Goal: Information Seeking & Learning: Learn about a topic

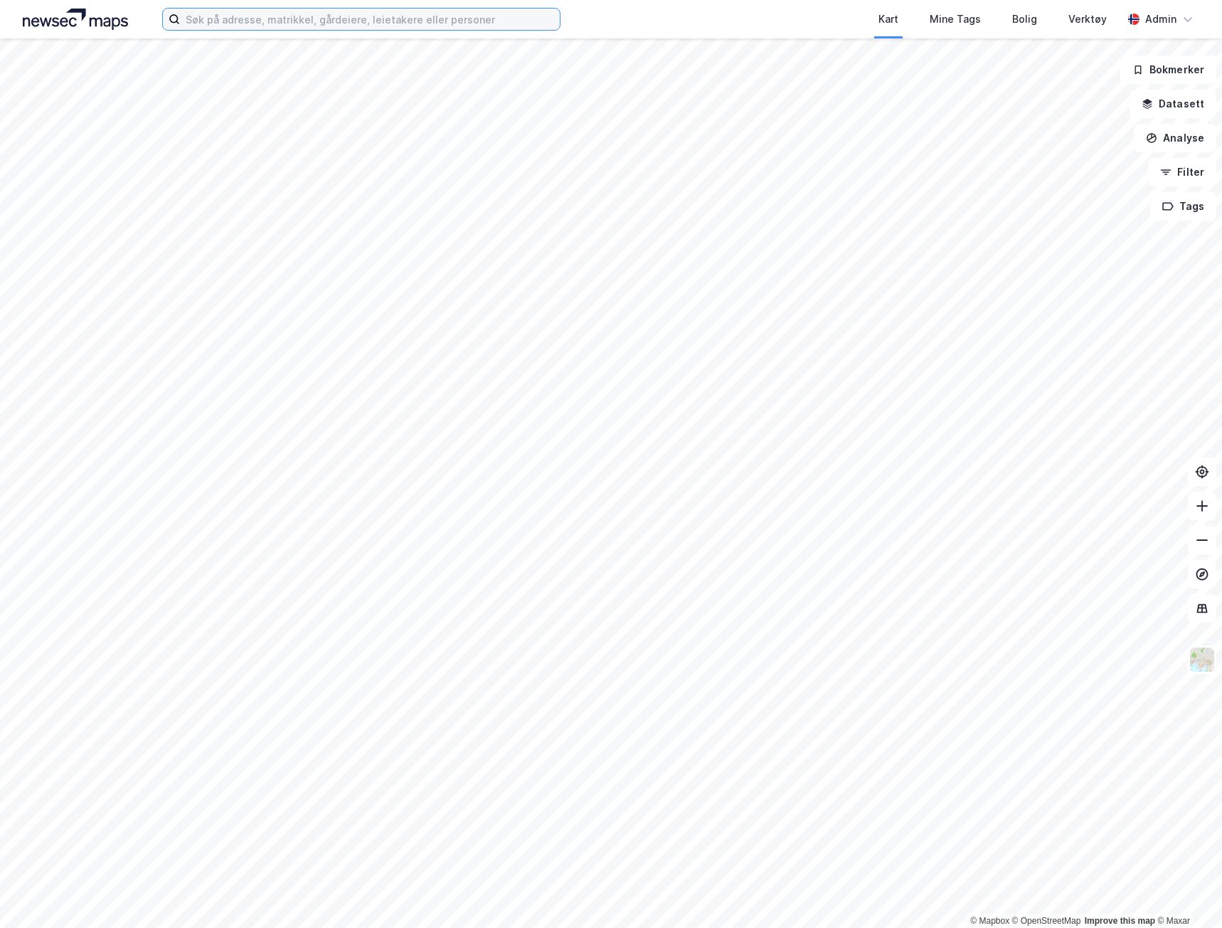
click at [460, 21] on input at bounding box center [370, 19] width 380 height 21
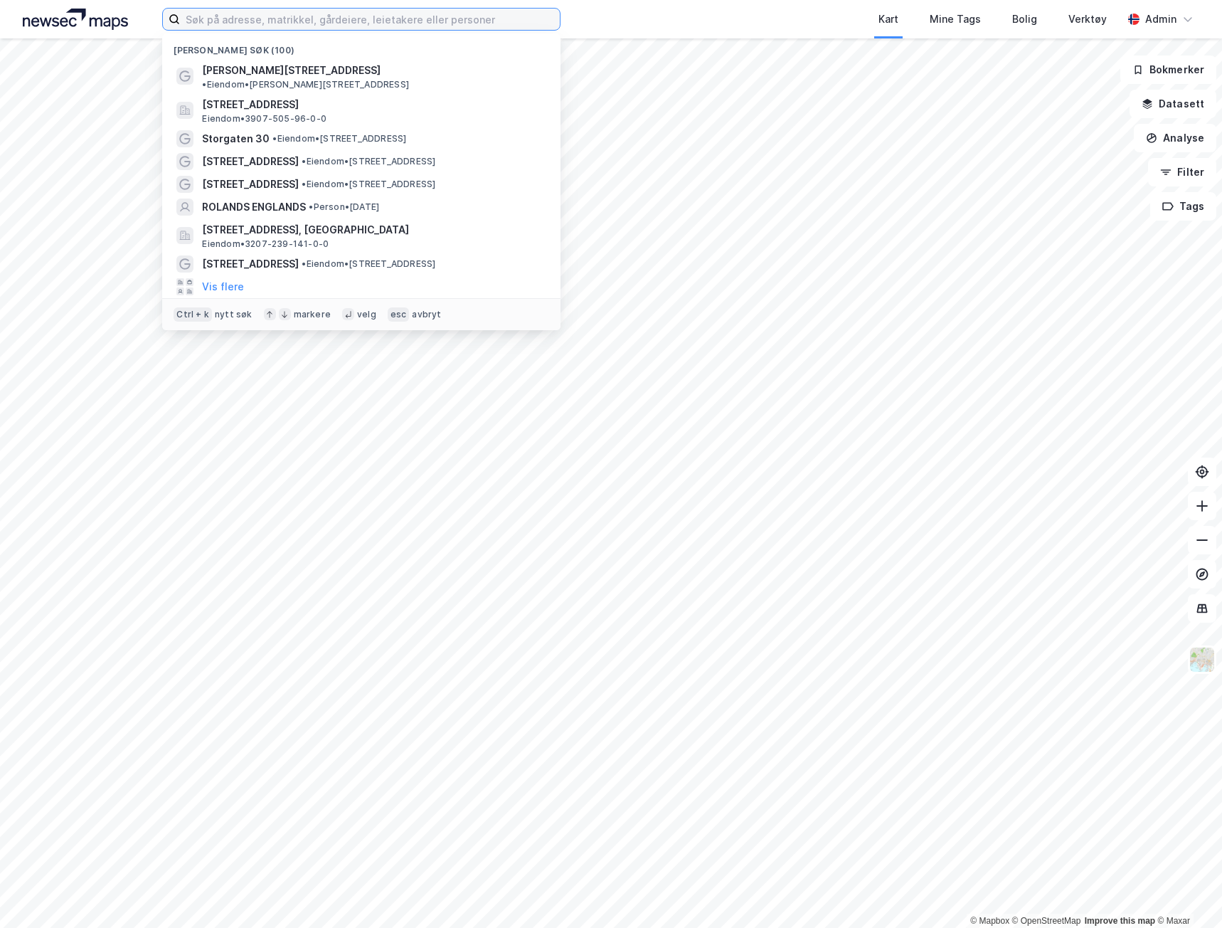
paste input "Bølerlia"
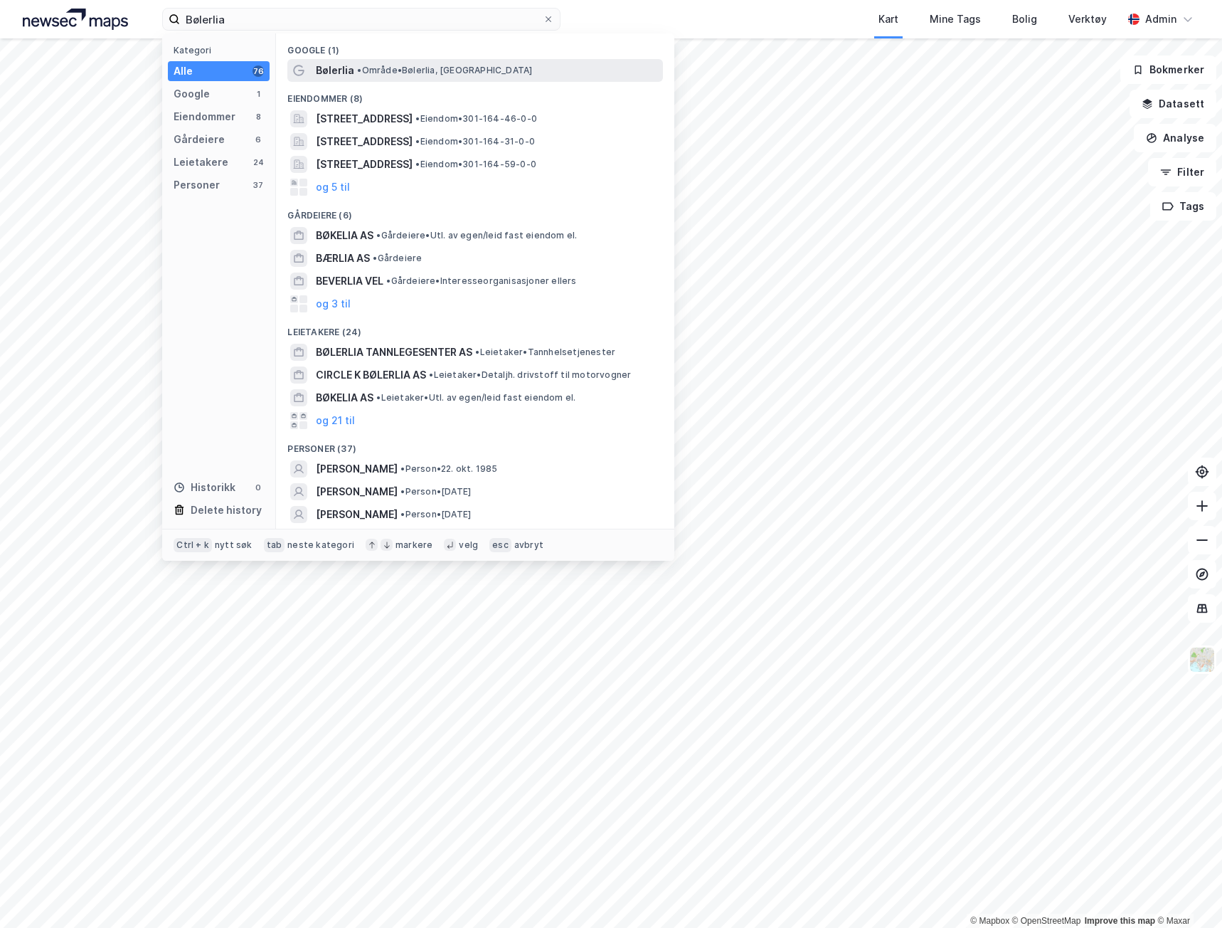
click at [344, 68] on span "Bølerlia" at bounding box center [335, 70] width 38 height 17
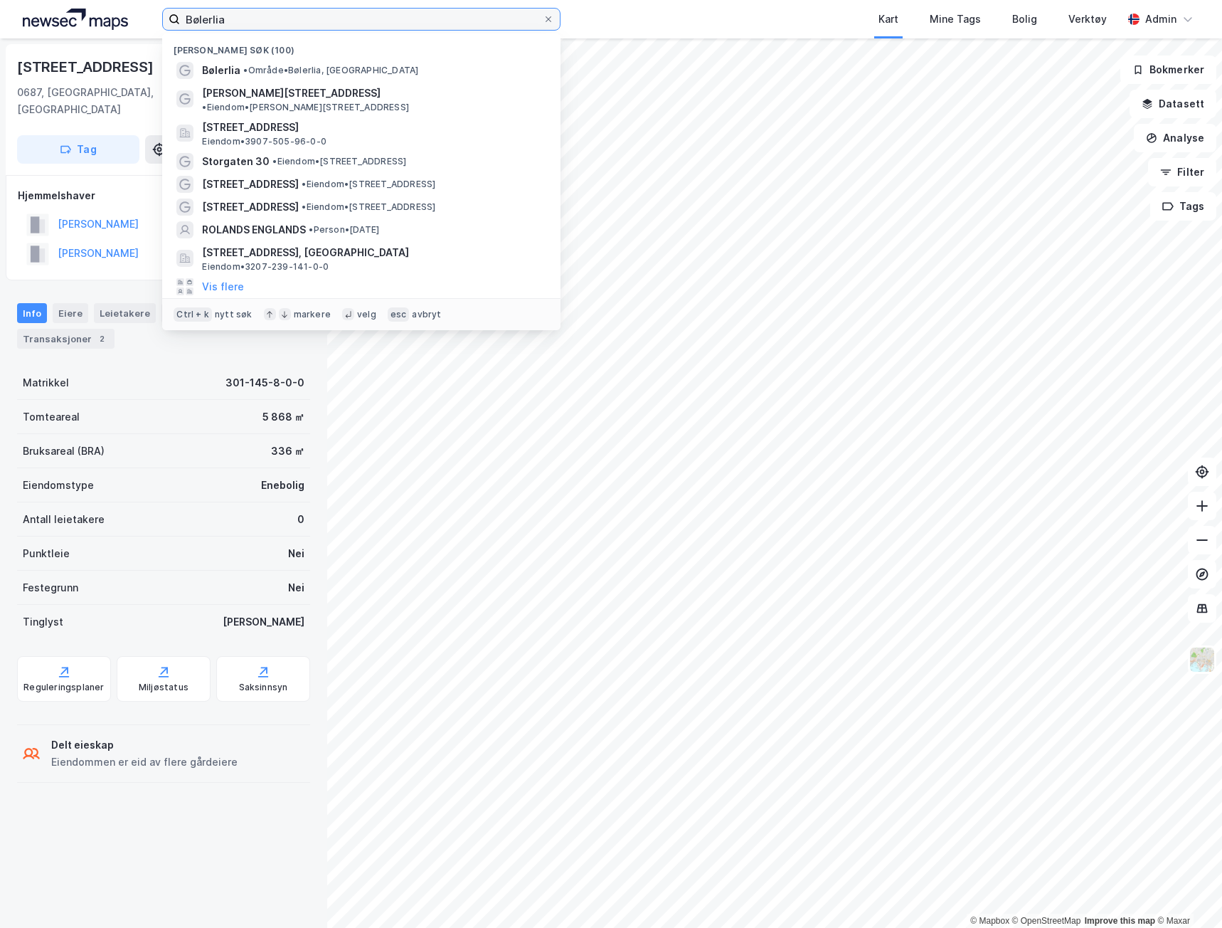
drag, startPoint x: 334, startPoint y: 23, endPoint x: 56, endPoint y: 14, distance: 278.3
click at [58, 14] on div "[PERSON_NAME] søk (100) Bølerlia • Område • Bølerlia, [STREET_ADDRESS][PERSON_N…" at bounding box center [611, 19] width 1222 height 38
paste input "73B"
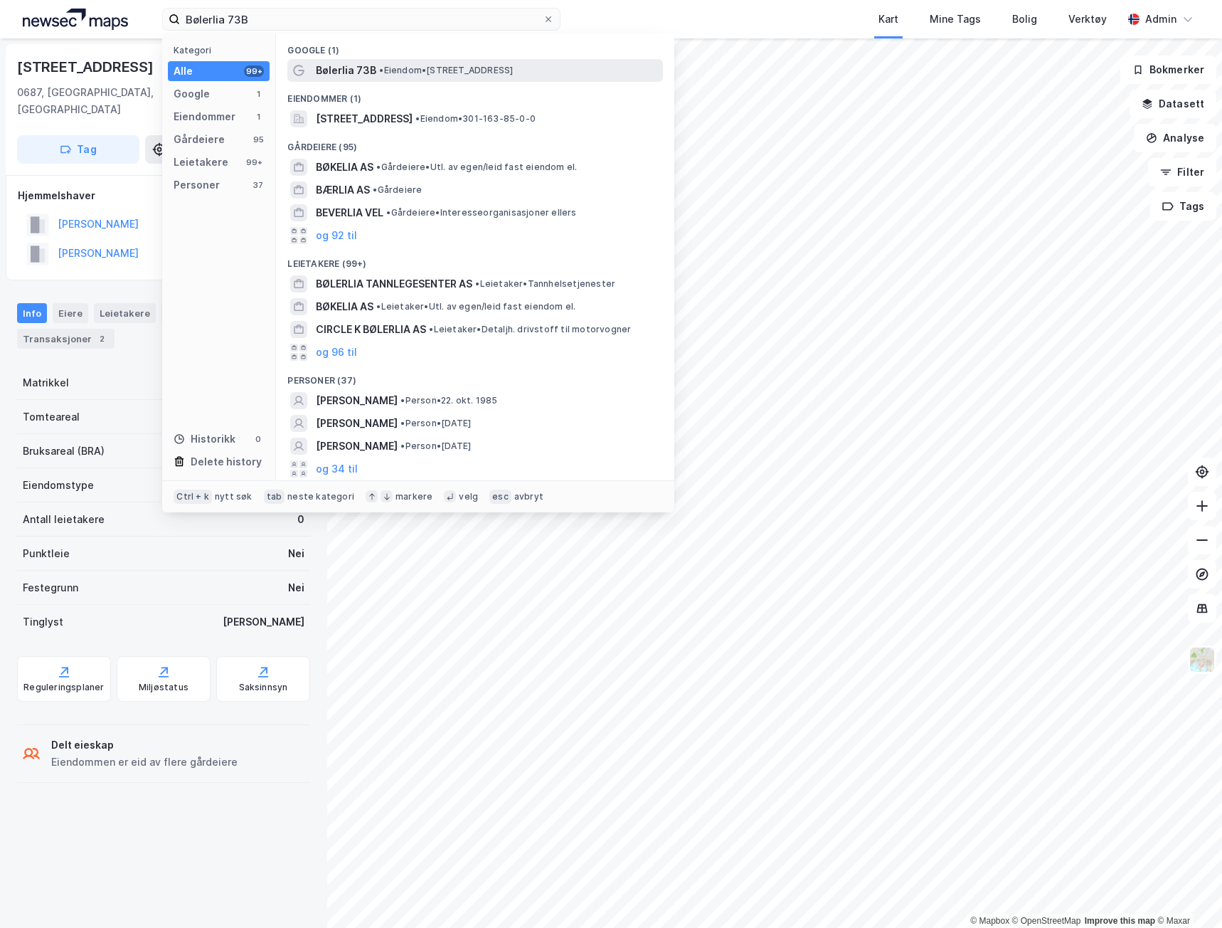
click at [416, 75] on span "• Eiendom • [STREET_ADDRESS]" at bounding box center [446, 70] width 134 height 11
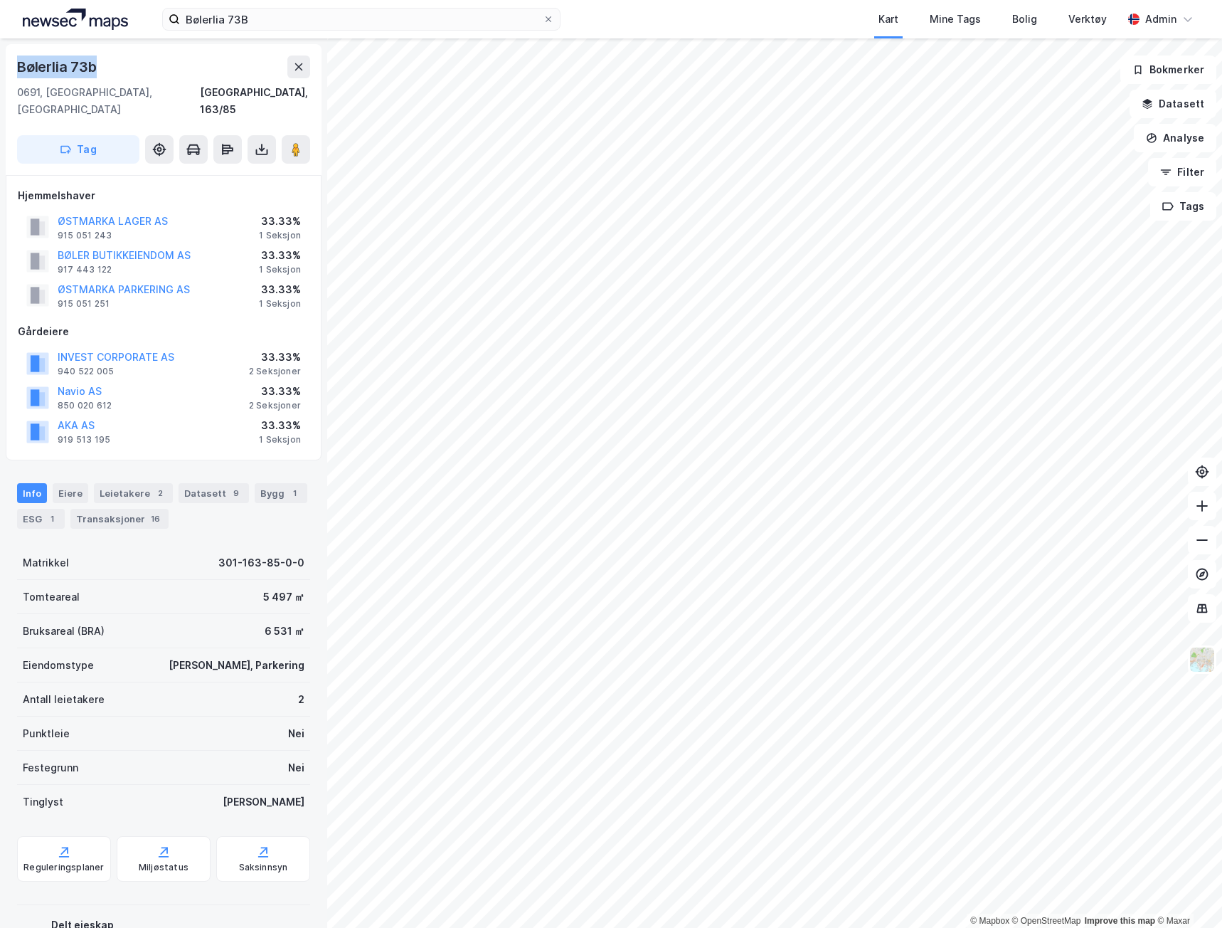
drag, startPoint x: 101, startPoint y: 70, endPoint x: 15, endPoint y: 71, distance: 86.1
click at [15, 71] on div "[STREET_ADDRESS]" at bounding box center [164, 109] width 316 height 131
copy div "Bølerlia 73b"
click at [1170, 102] on button "Datasett" at bounding box center [1173, 104] width 87 height 28
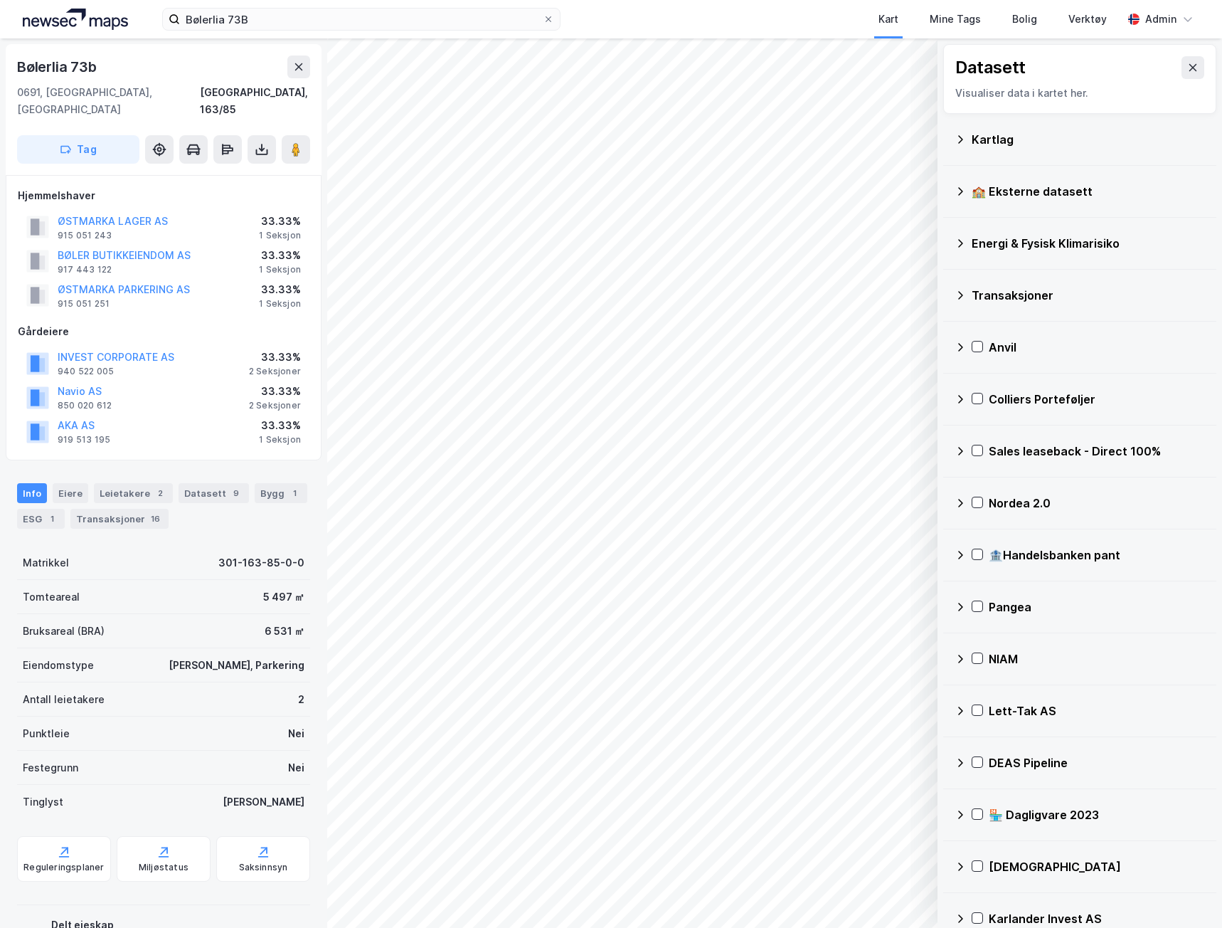
click at [946, 134] on div "Kartlag" at bounding box center [1079, 140] width 273 height 52
click at [971, 137] on div "Kartlag" at bounding box center [1080, 139] width 250 height 34
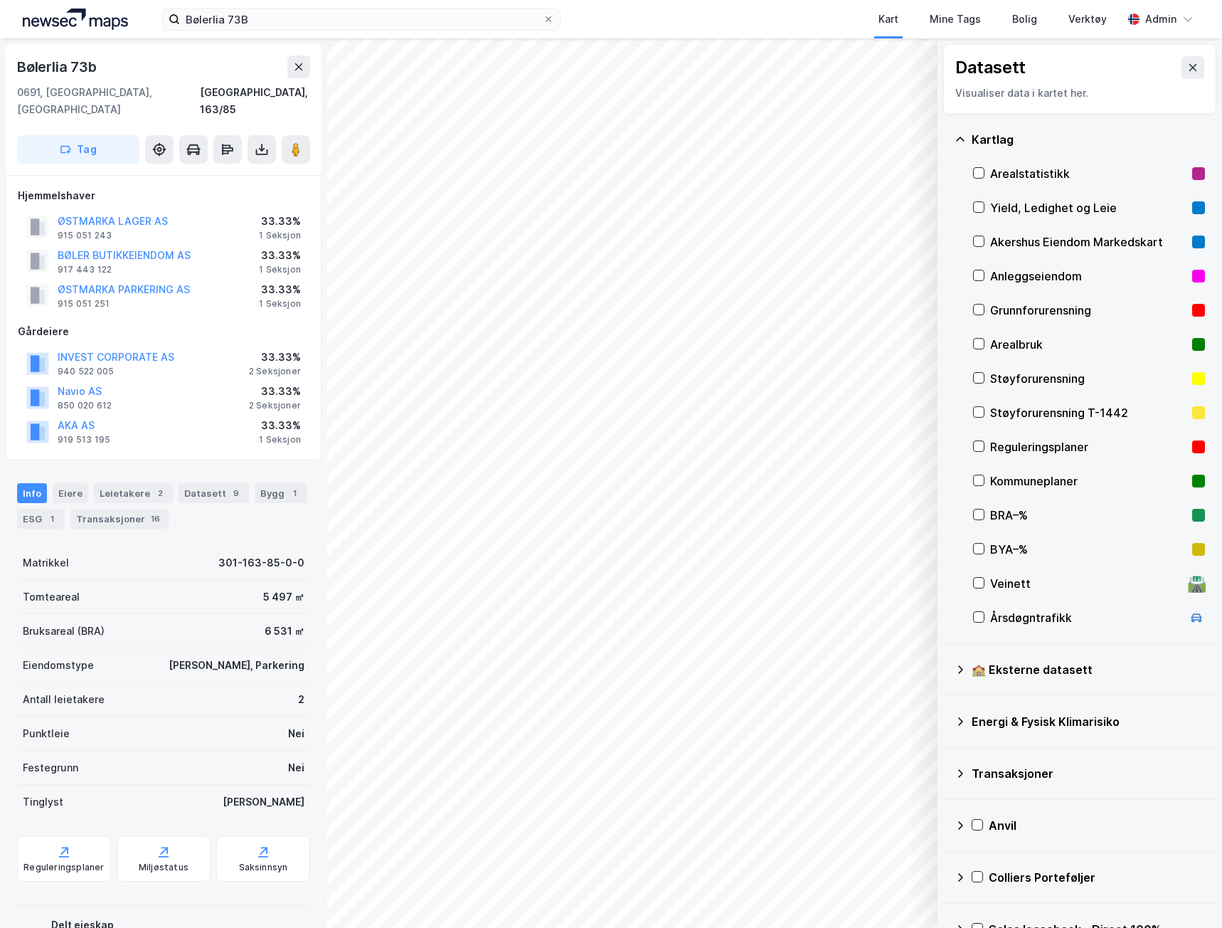
click at [985, 206] on div "Yield, Ledighet og Leie" at bounding box center [1089, 208] width 232 height 34
click at [1005, 215] on div "Yield, Ledighet og Leie" at bounding box center [1088, 207] width 196 height 17
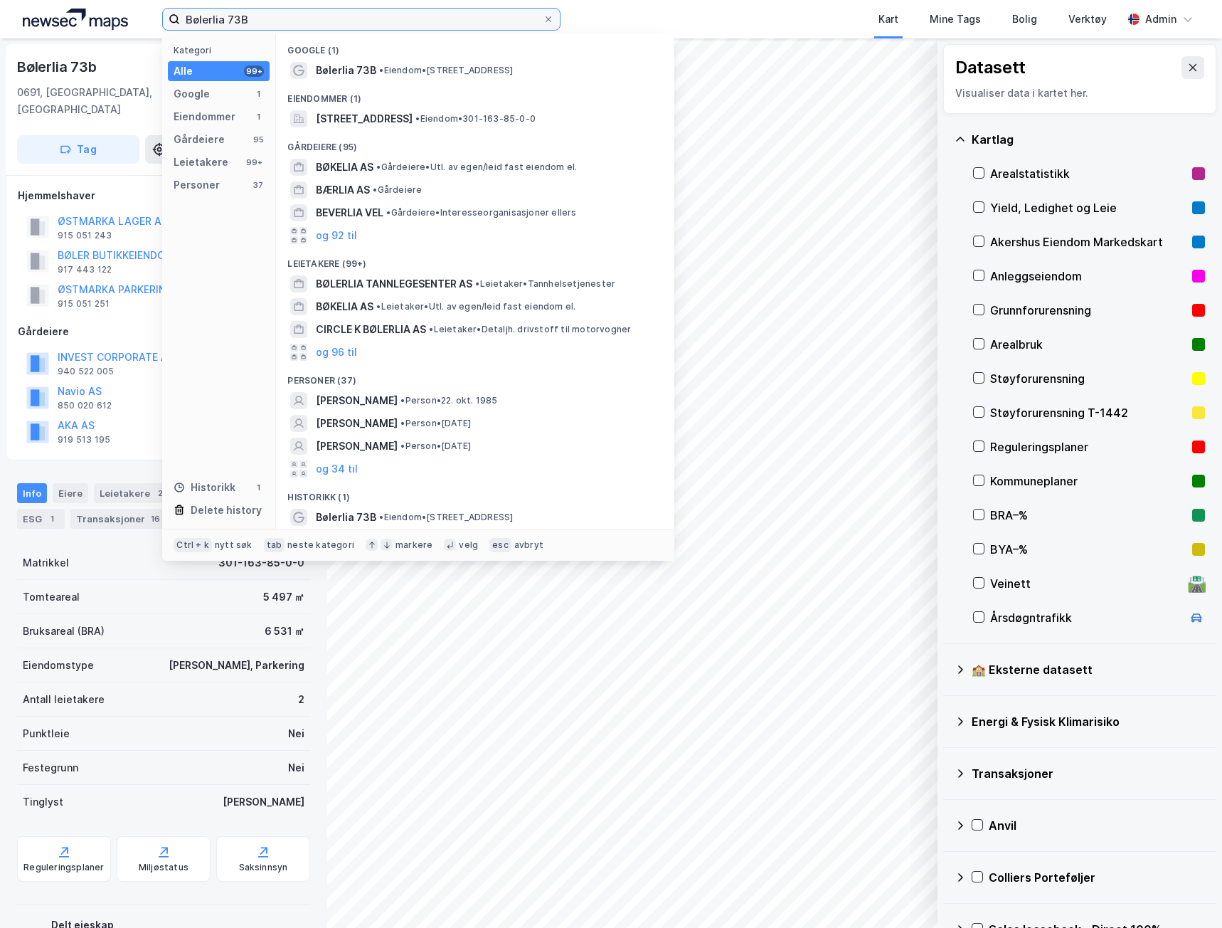
drag, startPoint x: 317, startPoint y: 28, endPoint x: 129, endPoint y: 21, distance: 188.0
click at [131, 21] on div "Bølerlia 73B Kategori Alle 99+ Google 1 Eiendommer 1 Gårdeiere 95 Leietakere 99…" at bounding box center [611, 19] width 1222 height 38
paste input "Stålløypa 21"
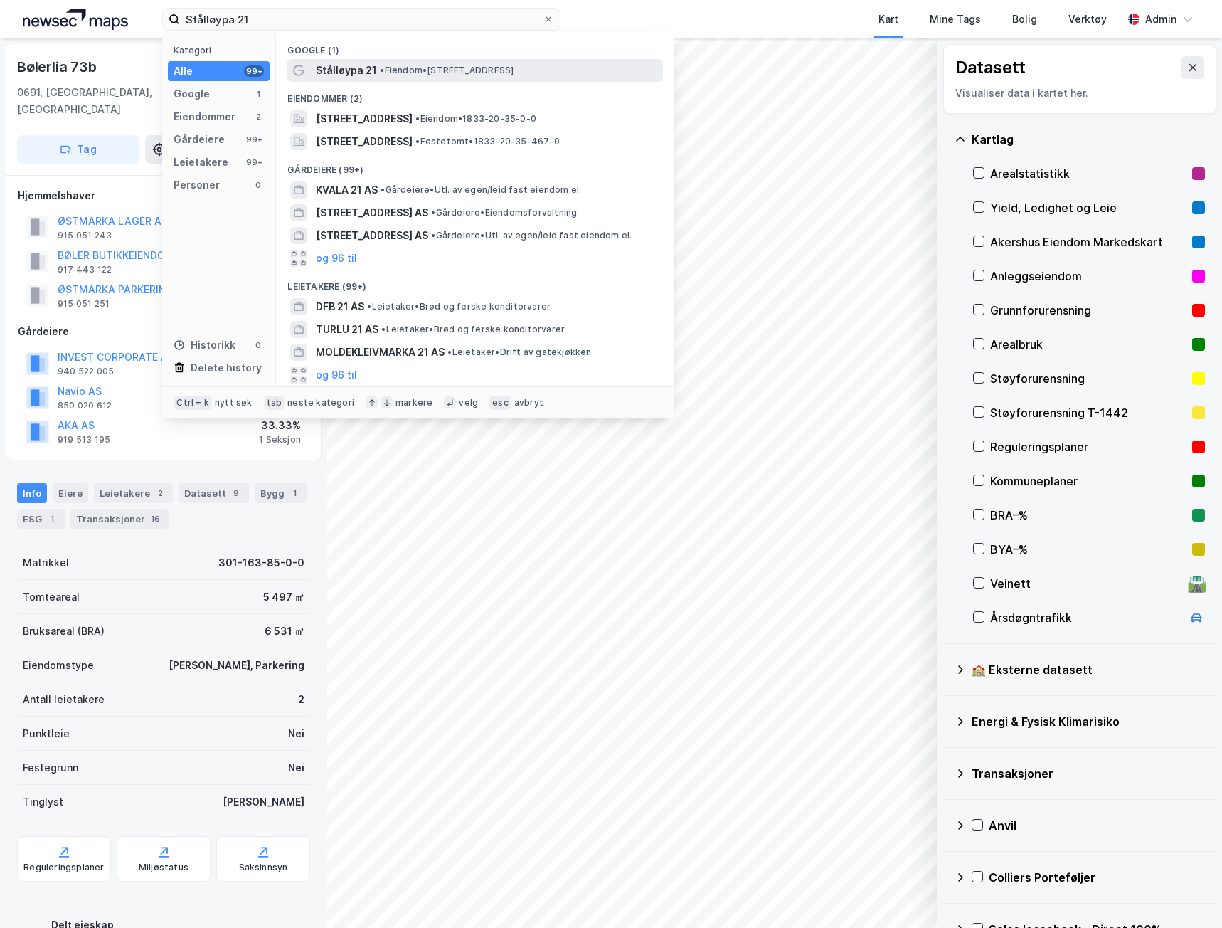
click at [334, 65] on span "Stålløypa 21" at bounding box center [346, 70] width 61 height 17
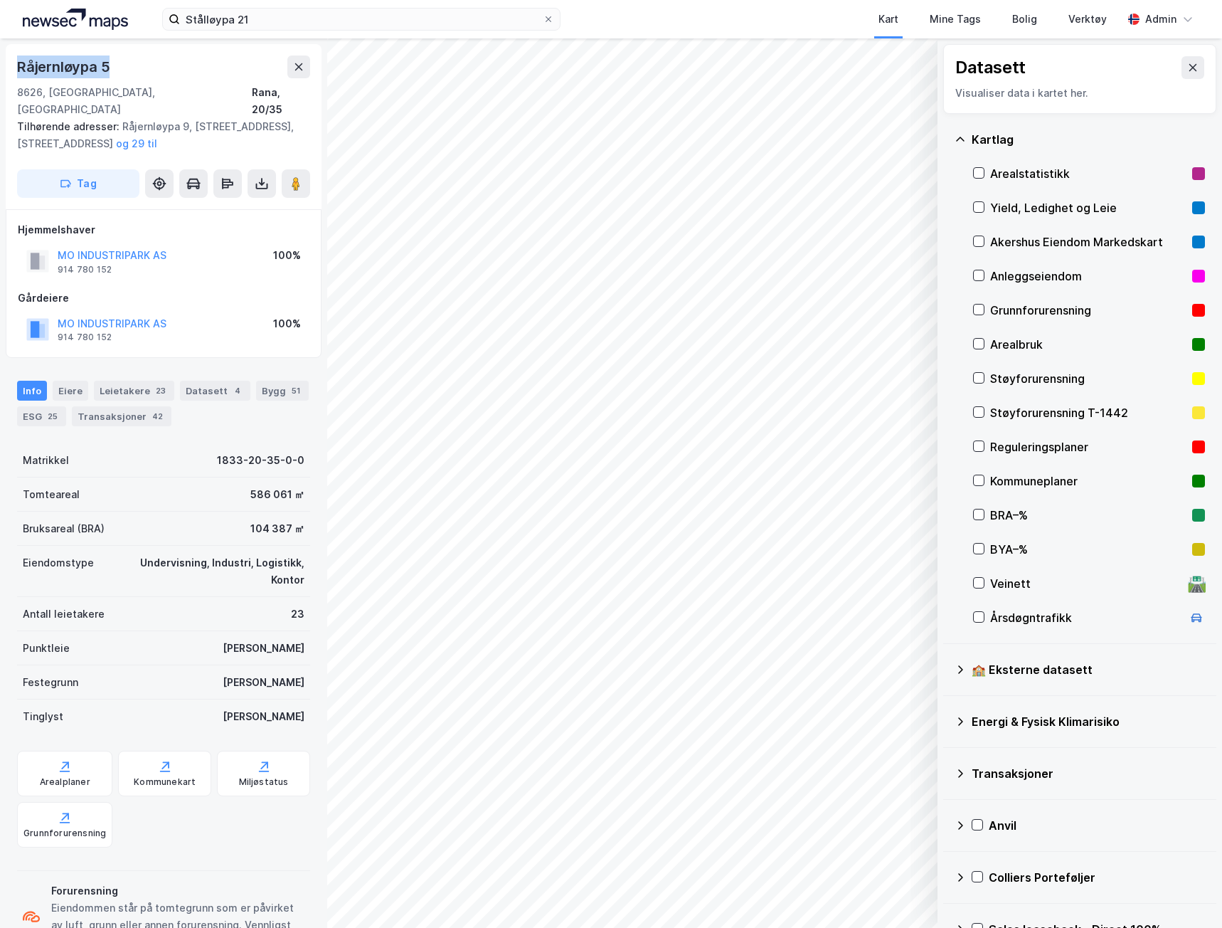
drag, startPoint x: 127, startPoint y: 59, endPoint x: 7, endPoint y: 57, distance: 120.3
click at [7, 57] on div "Råjernløypa 5 8626, [GEOGRAPHIC_DATA], Nordland Rana, 20/35 Tilhørende adresser…" at bounding box center [164, 126] width 316 height 165
copy div "Råjernløypa 5"
click at [134, 406] on div "Transaksjoner 42" at bounding box center [122, 416] width 100 height 20
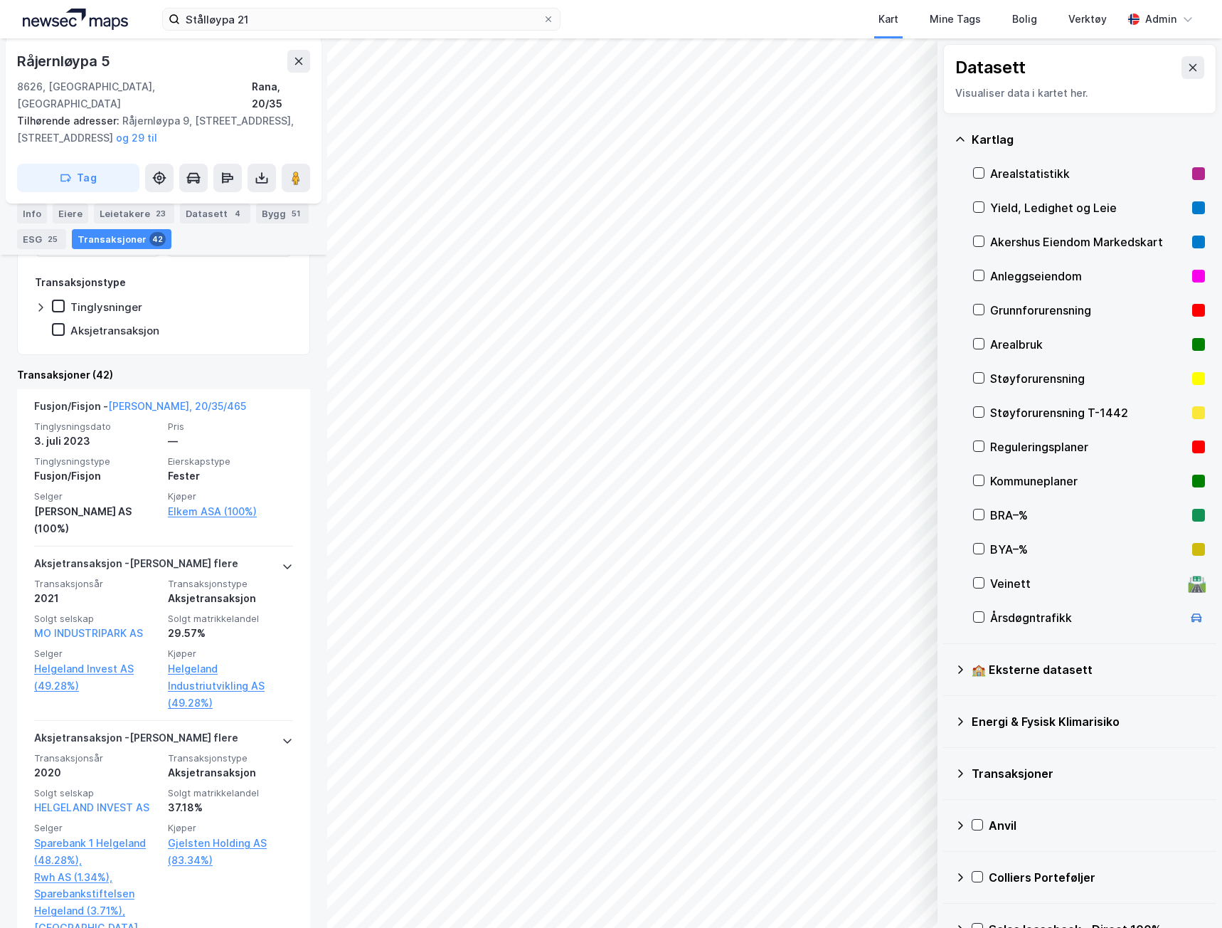
scroll to position [71, 0]
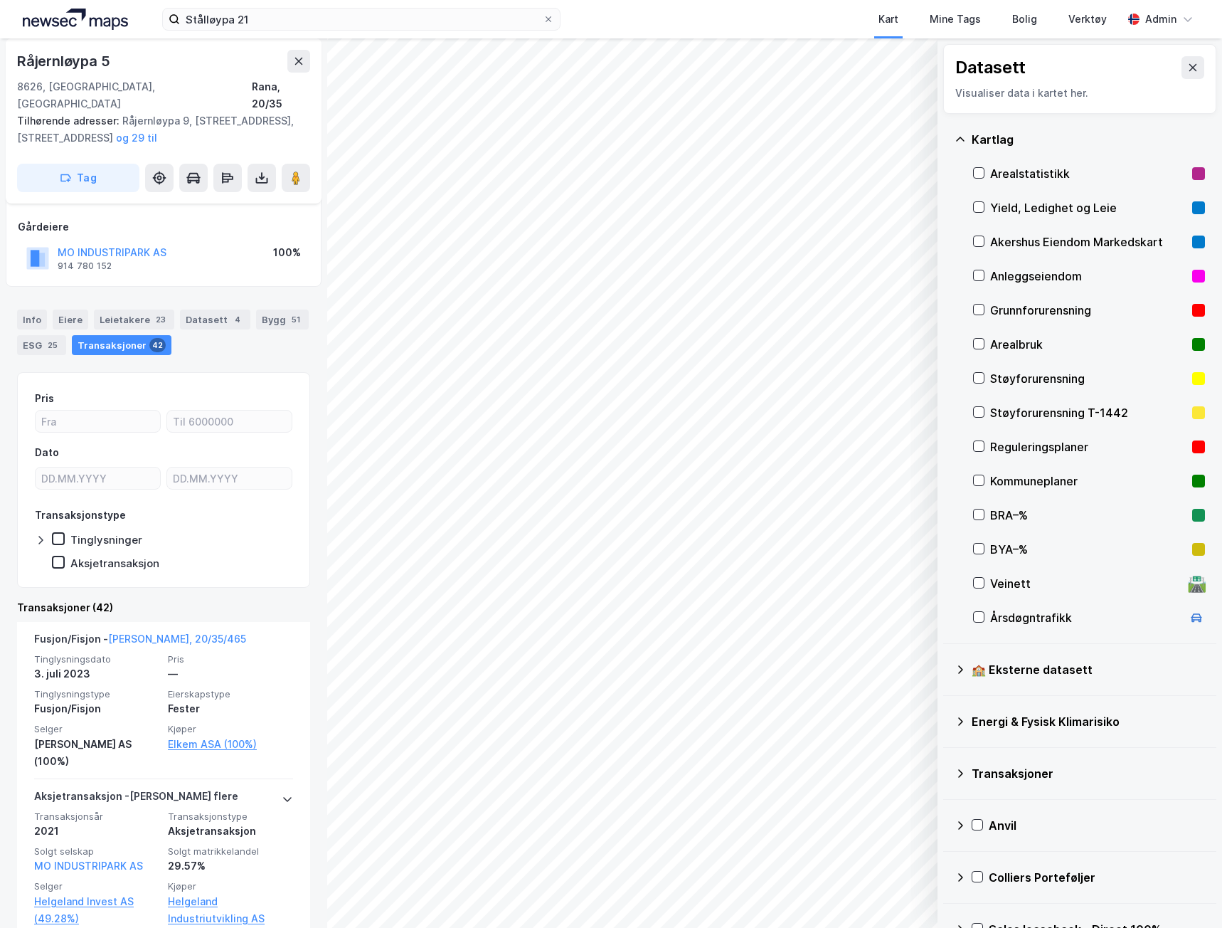
click at [231, 312] on div "4" at bounding box center [238, 319] width 14 height 14
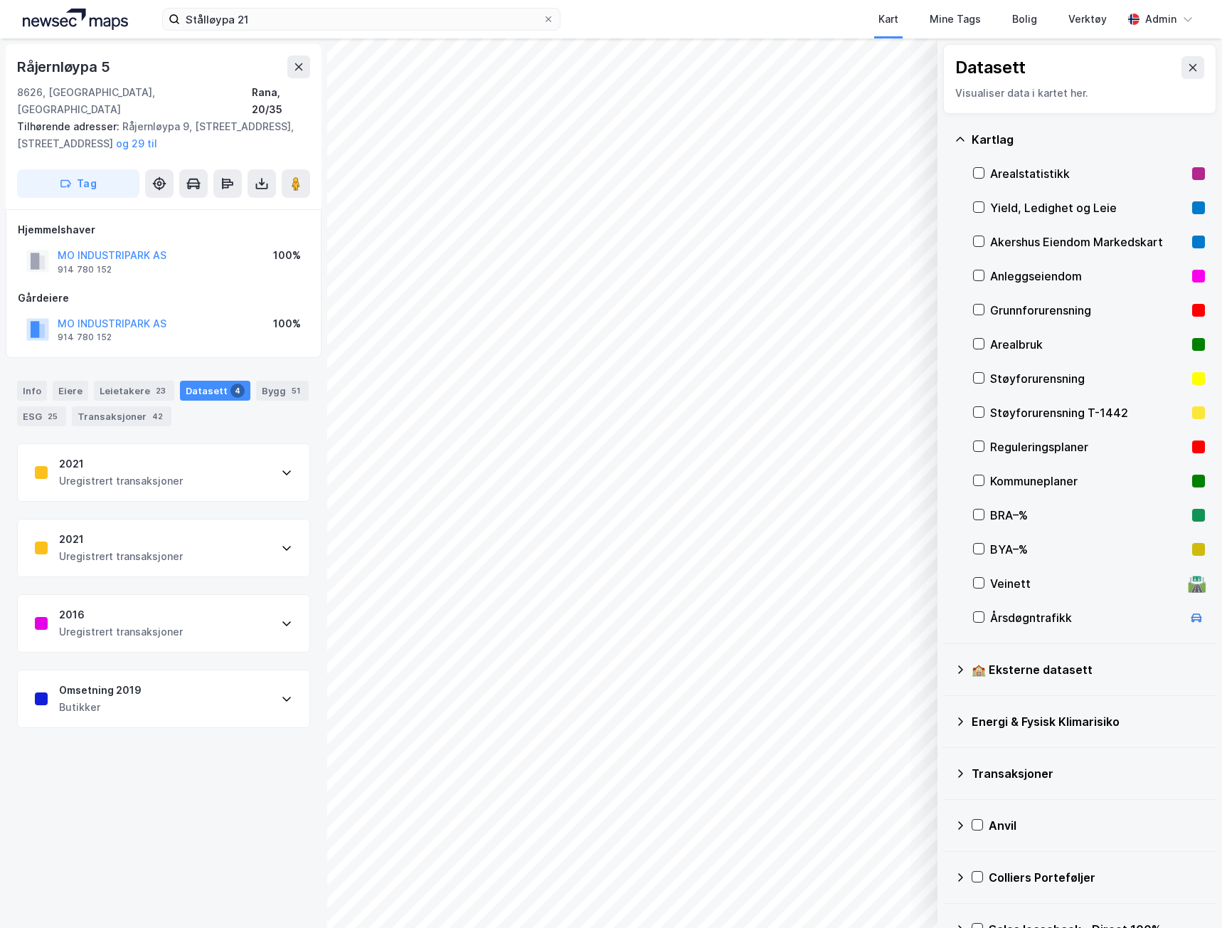
click at [164, 606] on div "2016" at bounding box center [121, 614] width 124 height 17
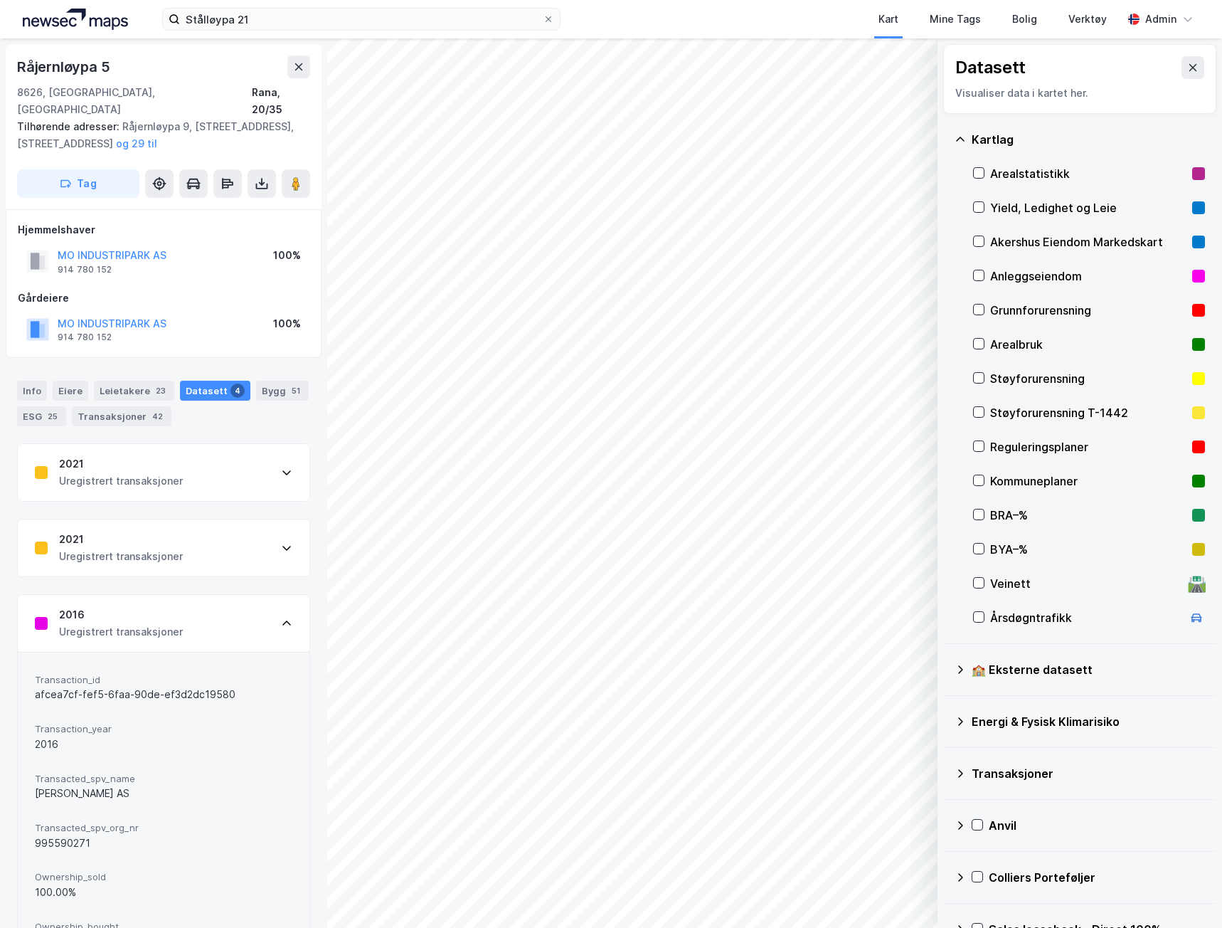
click at [186, 444] on div "2021 Uregistrert transaksjoner" at bounding box center [164, 472] width 292 height 57
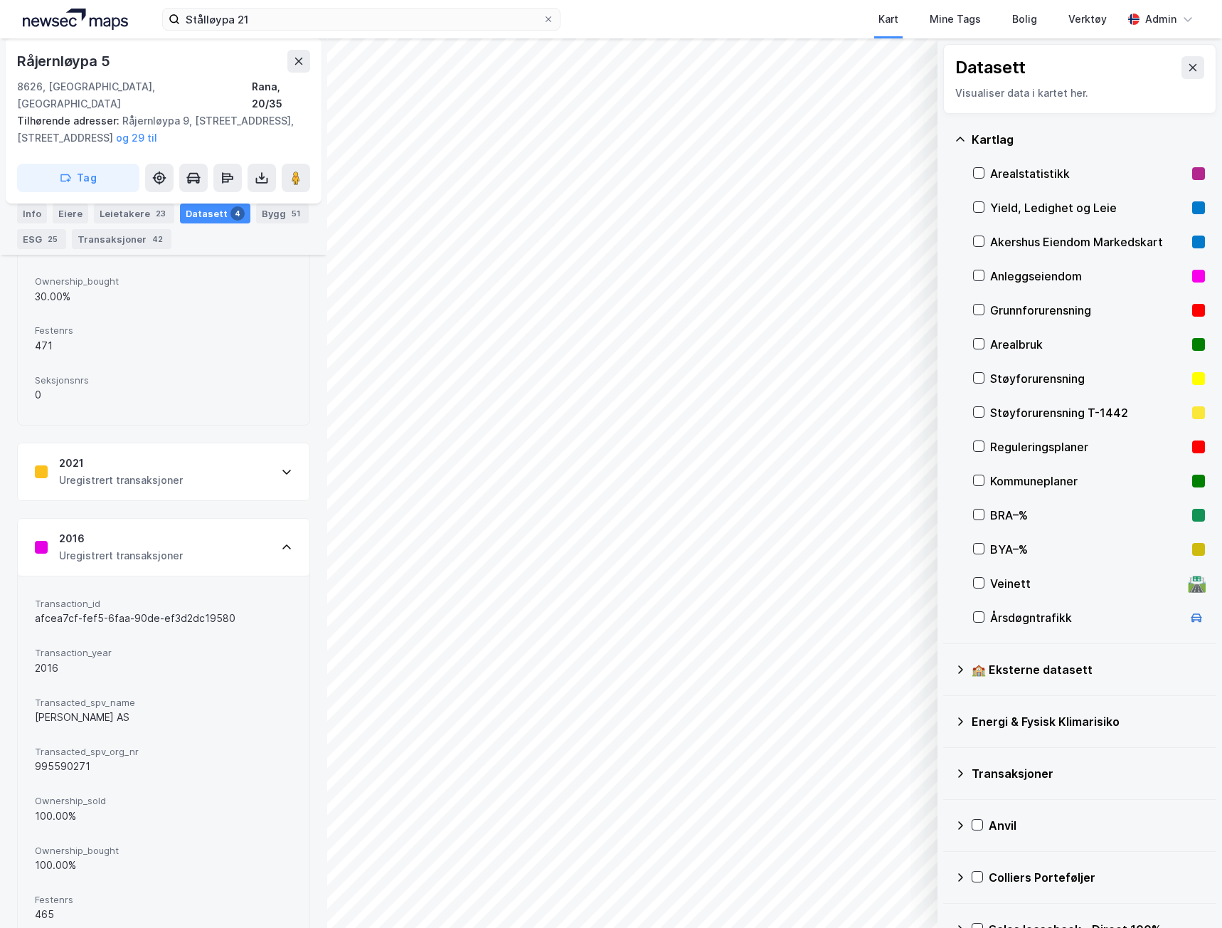
scroll to position [498, 0]
click at [169, 451] on div "2021" at bounding box center [121, 459] width 124 height 17
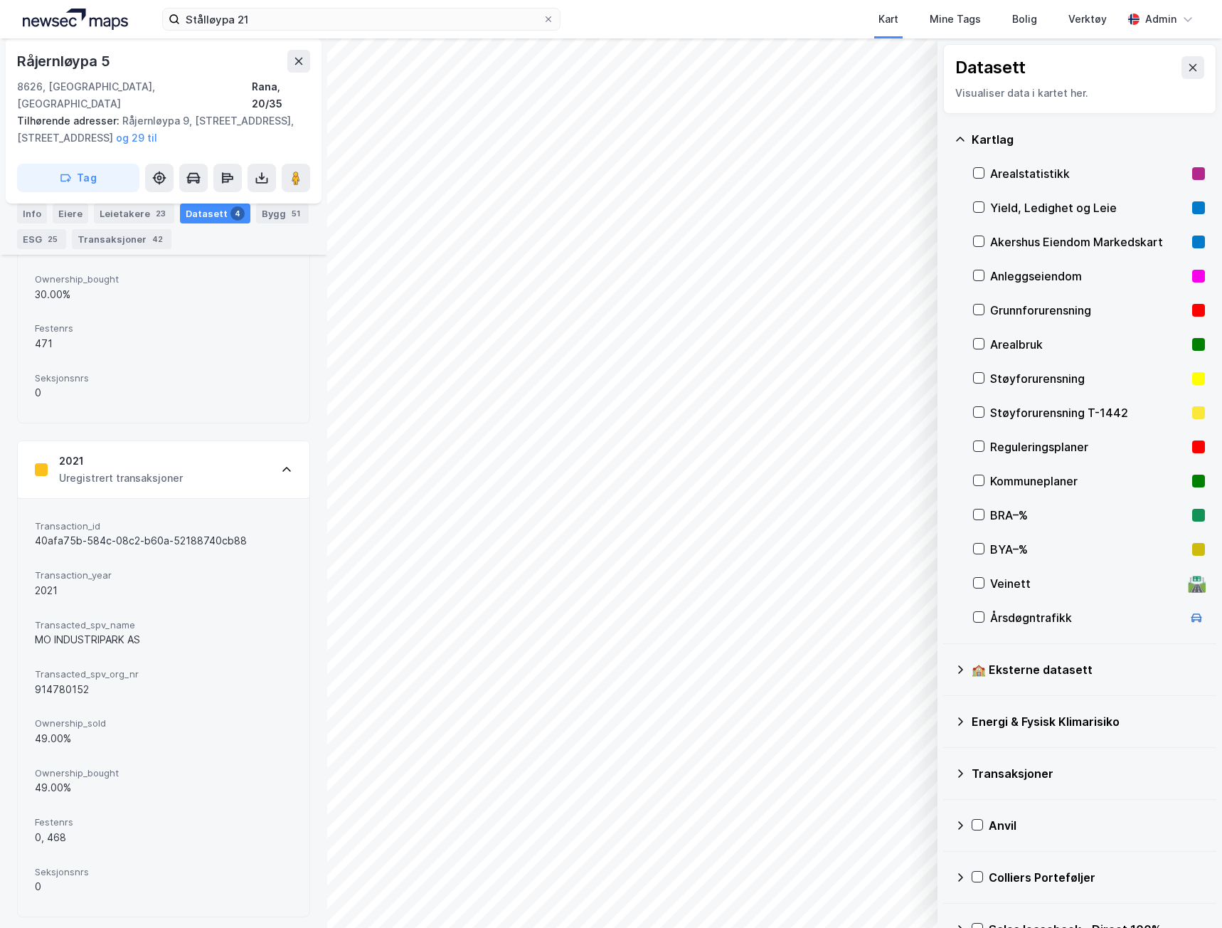
scroll to position [344, 0]
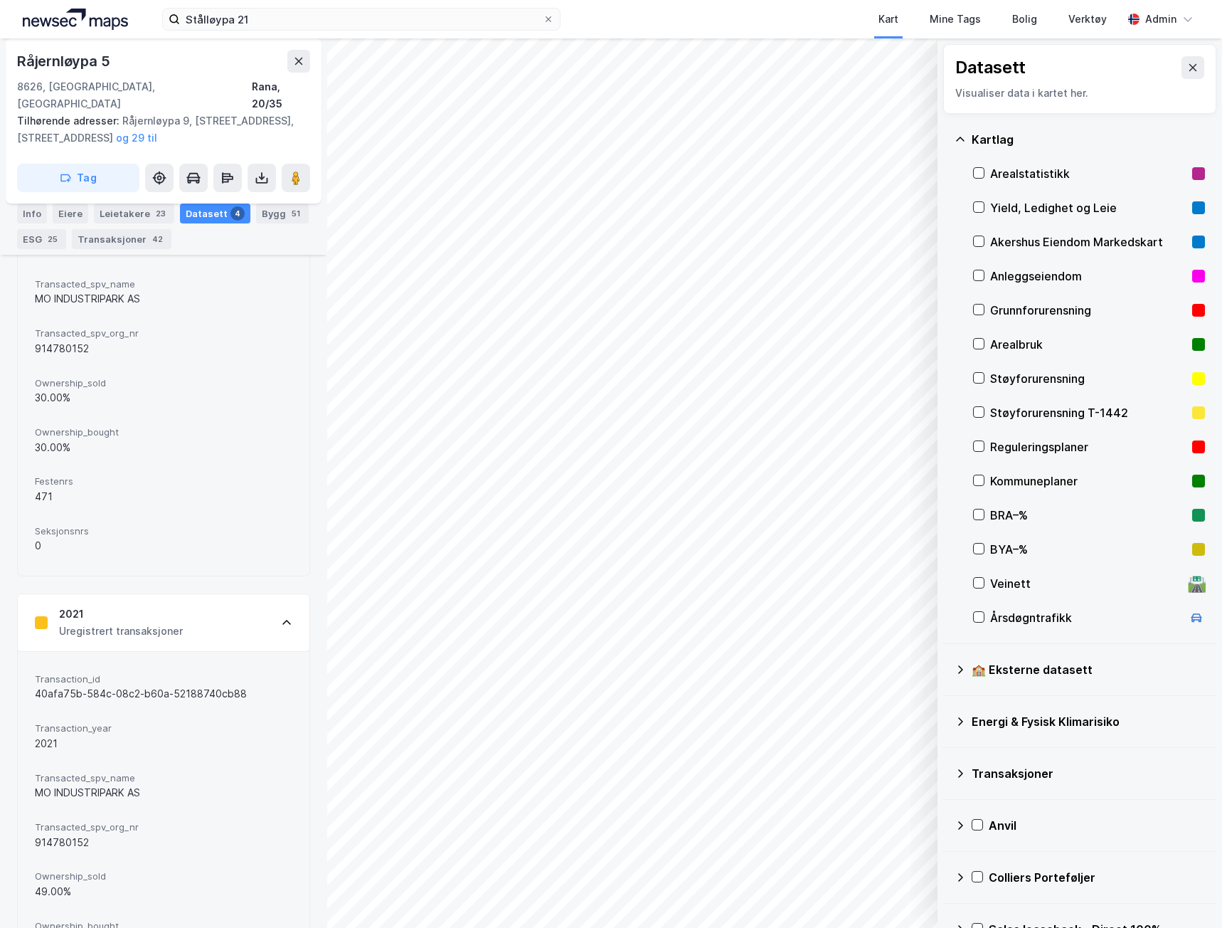
click at [129, 623] on div "Uregistrert transaksjoner" at bounding box center [121, 631] width 124 height 17
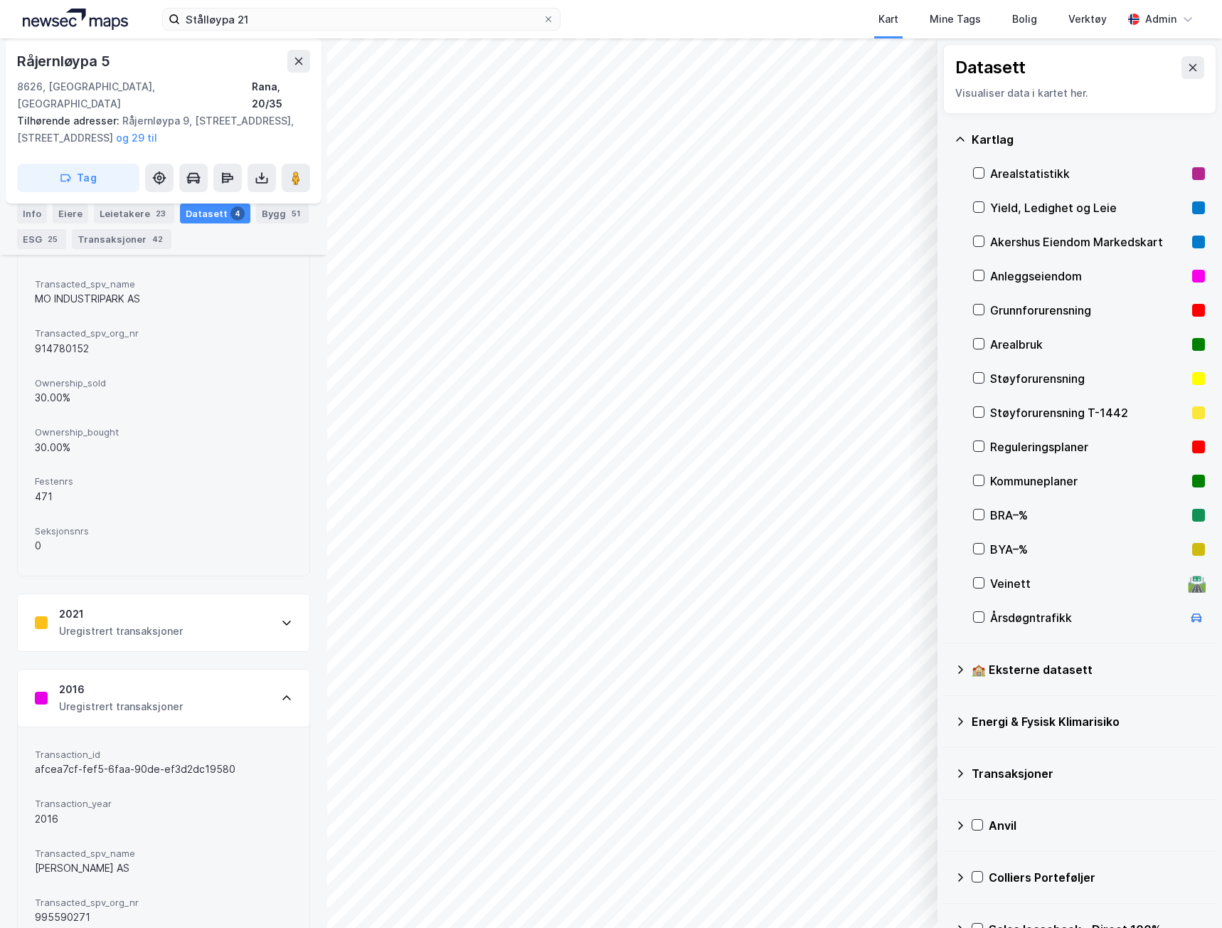
click at [123, 681] on div "2016" at bounding box center [121, 689] width 124 height 17
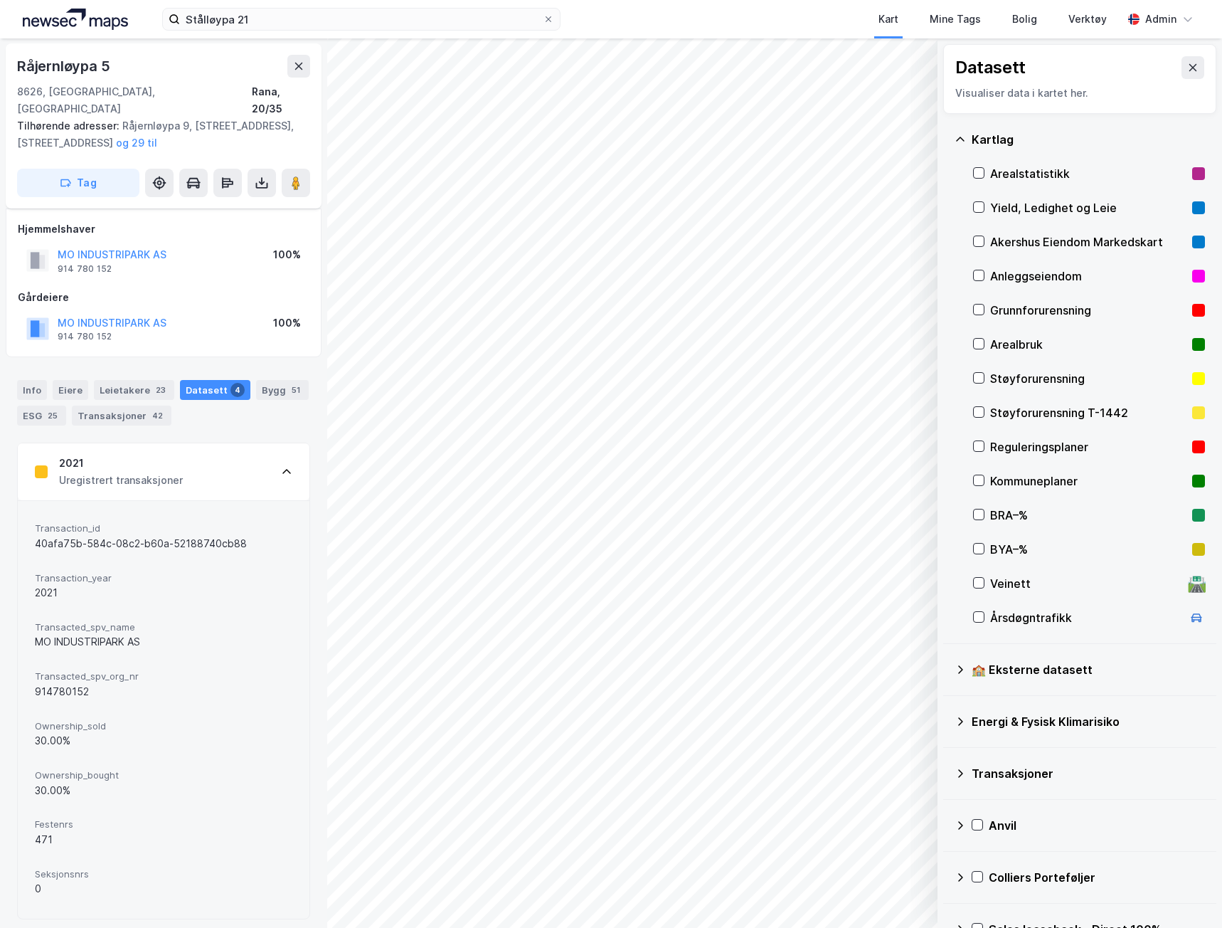
scroll to position [0, 0]
click at [191, 501] on div "Transaction_id 40afa75b-584c-08c2-b60a-52188740cb88 Transaction_year 2021 Trans…" at bounding box center [164, 710] width 292 height 418
click at [77, 472] on div "Uregistrert transaksjoner" at bounding box center [121, 480] width 124 height 17
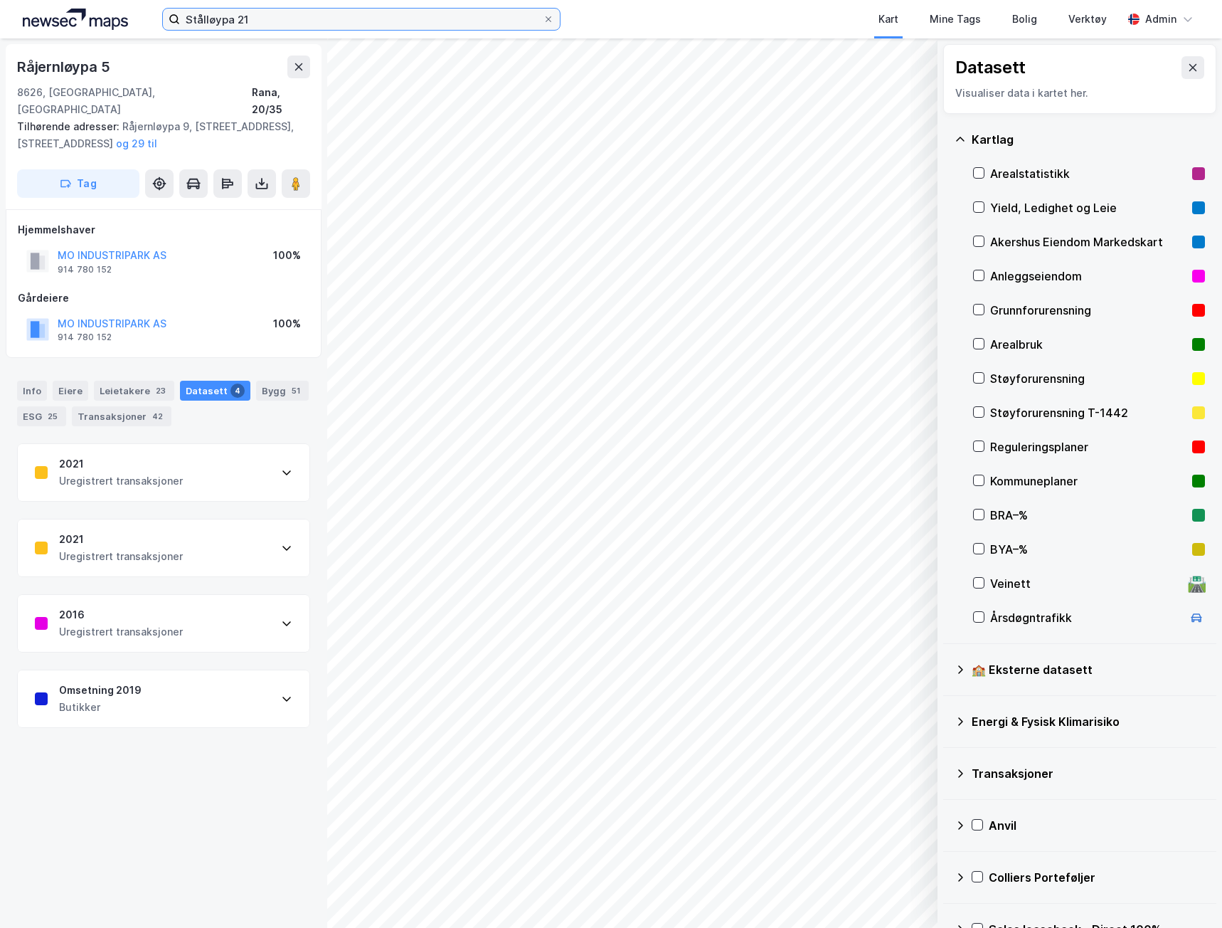
click at [268, 19] on input "Stålløypa 21" at bounding box center [361, 19] width 363 height 21
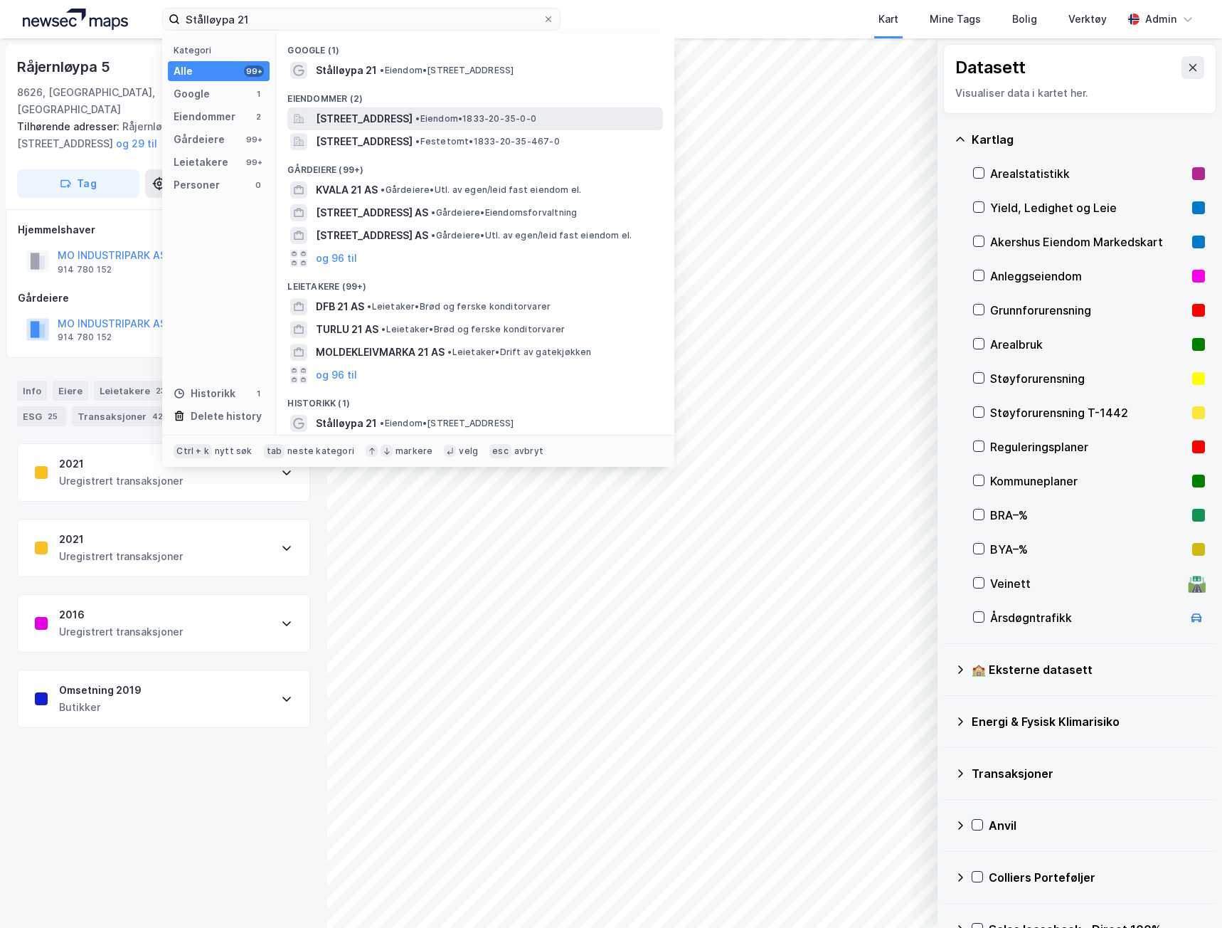
click at [398, 118] on span "[STREET_ADDRESS]" at bounding box center [364, 118] width 97 height 17
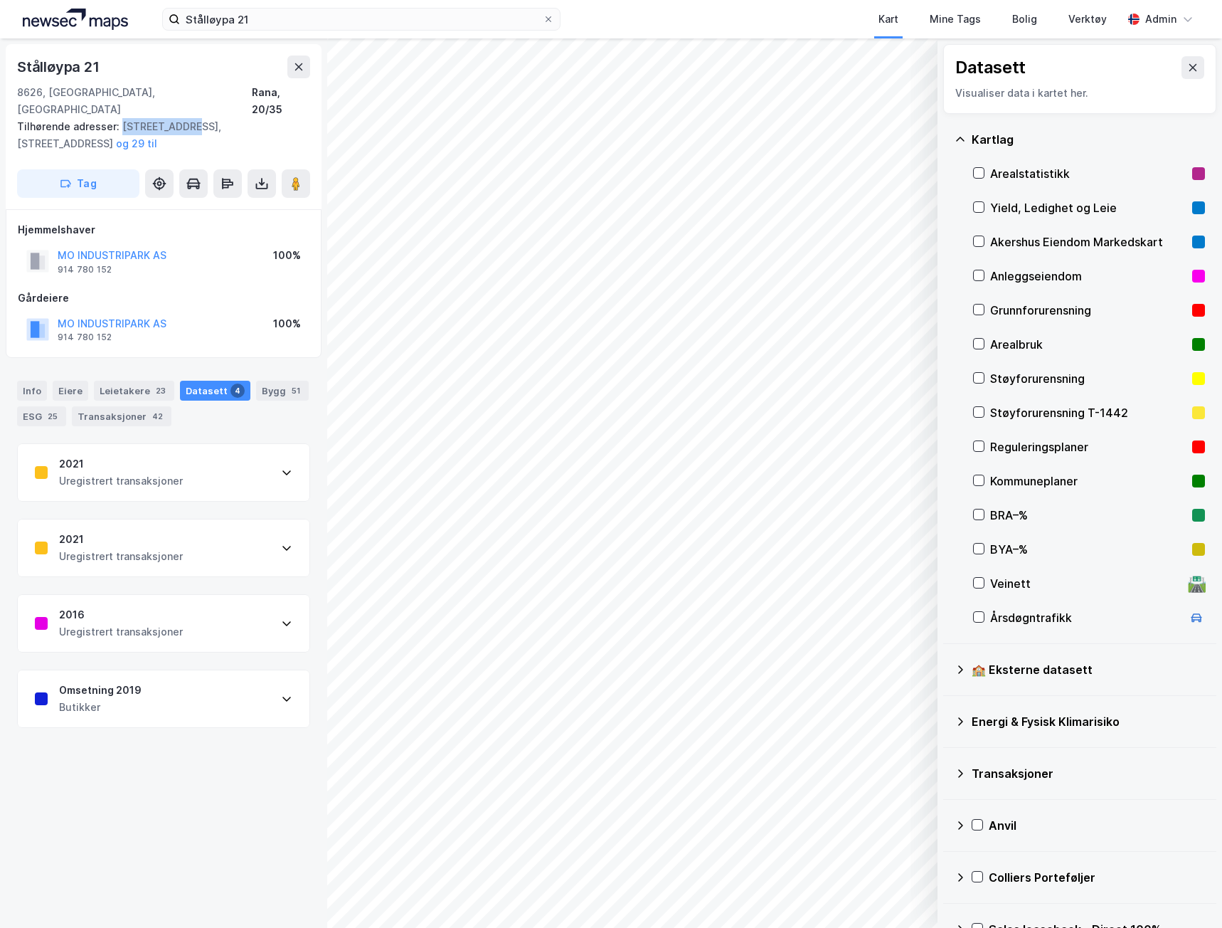
drag, startPoint x: 181, startPoint y: 111, endPoint x: 119, endPoint y: 102, distance: 62.5
click at [119, 118] on div "Tilhørende adresser: [STREET_ADDRESS], [STREET_ADDRESS], [STREET_ADDRESS] til" at bounding box center [158, 135] width 282 height 34
copy div "Råjernløypa 5"
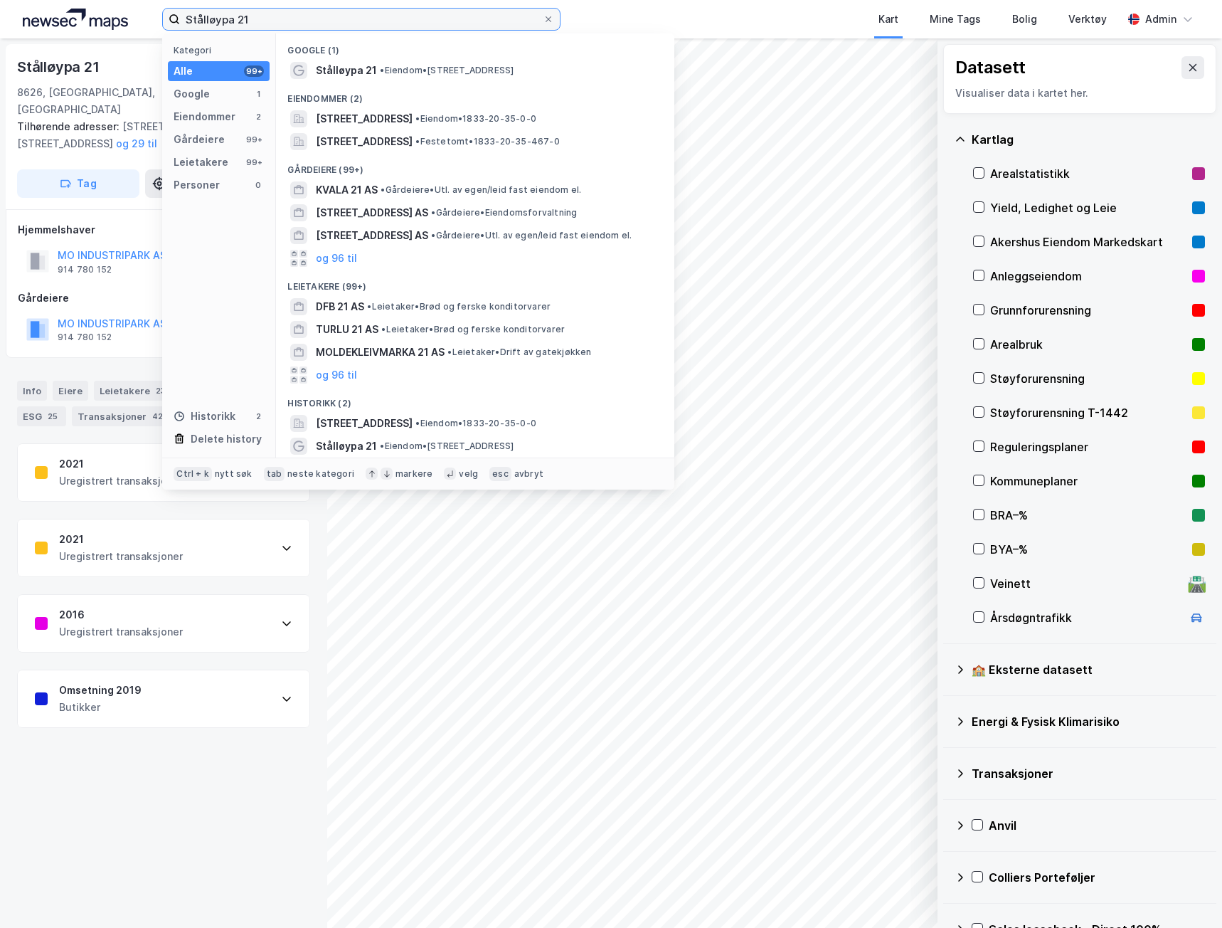
drag, startPoint x: 265, startPoint y: 18, endPoint x: 22, endPoint y: 28, distance: 243.5
click at [22, 33] on div "Stålløypa 21 Kategori Alle 99+ Google 1 Eiendommer 2 Gårdeiere 99+ Leietakere 9…" at bounding box center [611, 19] width 1222 height 38
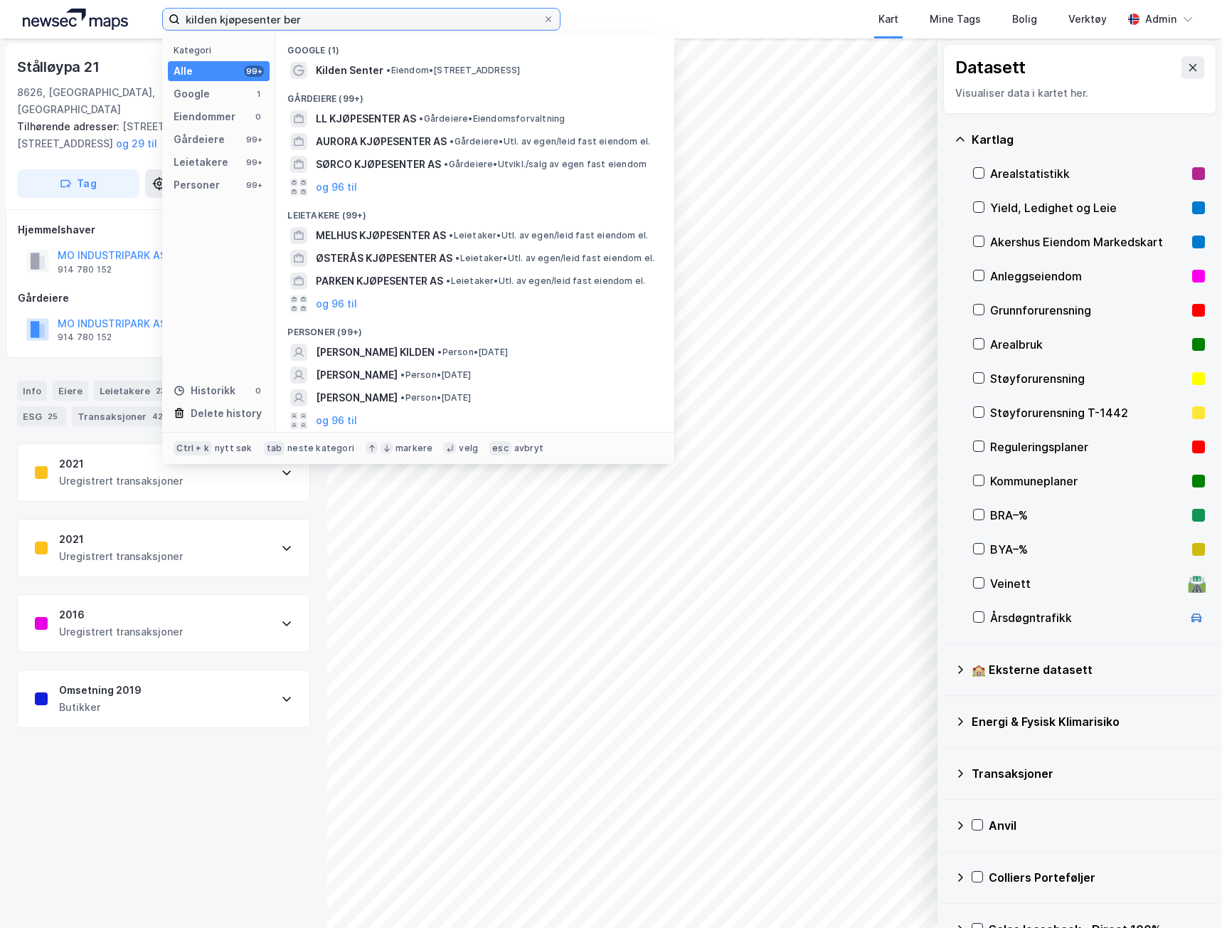
drag, startPoint x: 340, startPoint y: 21, endPoint x: 27, endPoint y: 33, distance: 313.3
click at [27, 33] on div "kilden kjøpesenter ber Kategori Alle 99+ Google 1 Eiendommer 0 Gårdeiere 99+ Le…" at bounding box center [611, 19] width 1222 height 38
paste input "Kilden Sent"
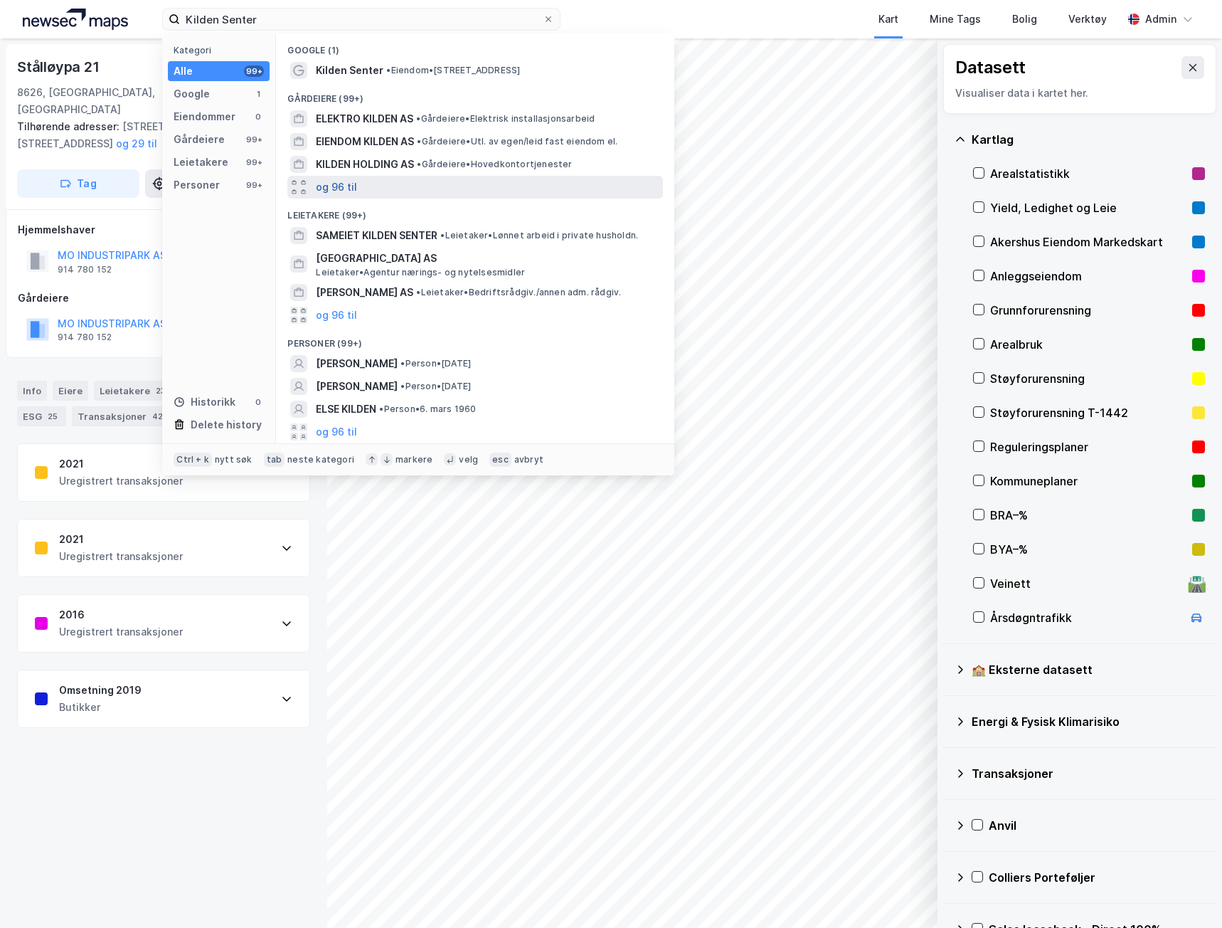
click at [334, 186] on button "og 96 til" at bounding box center [336, 187] width 41 height 17
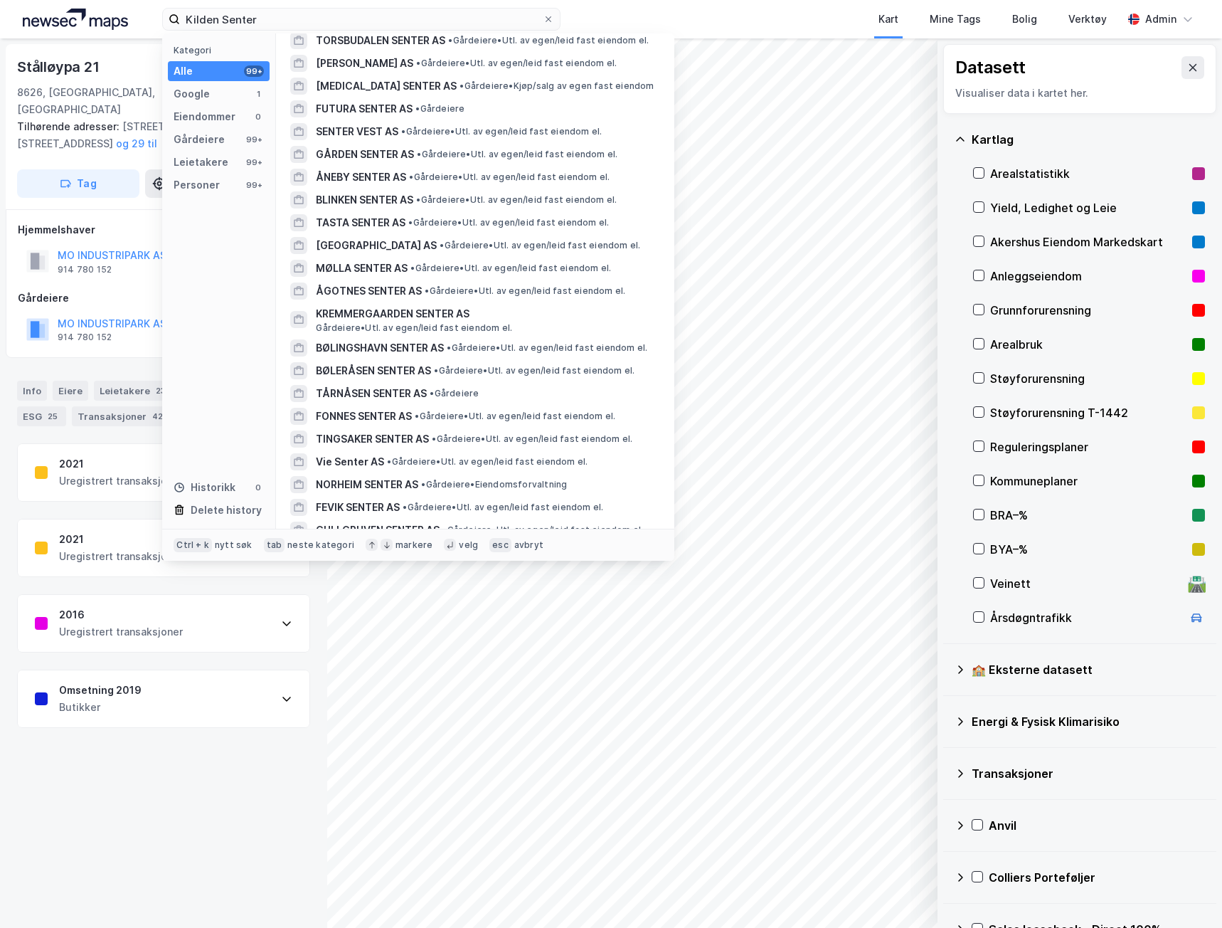
scroll to position [1281, 0]
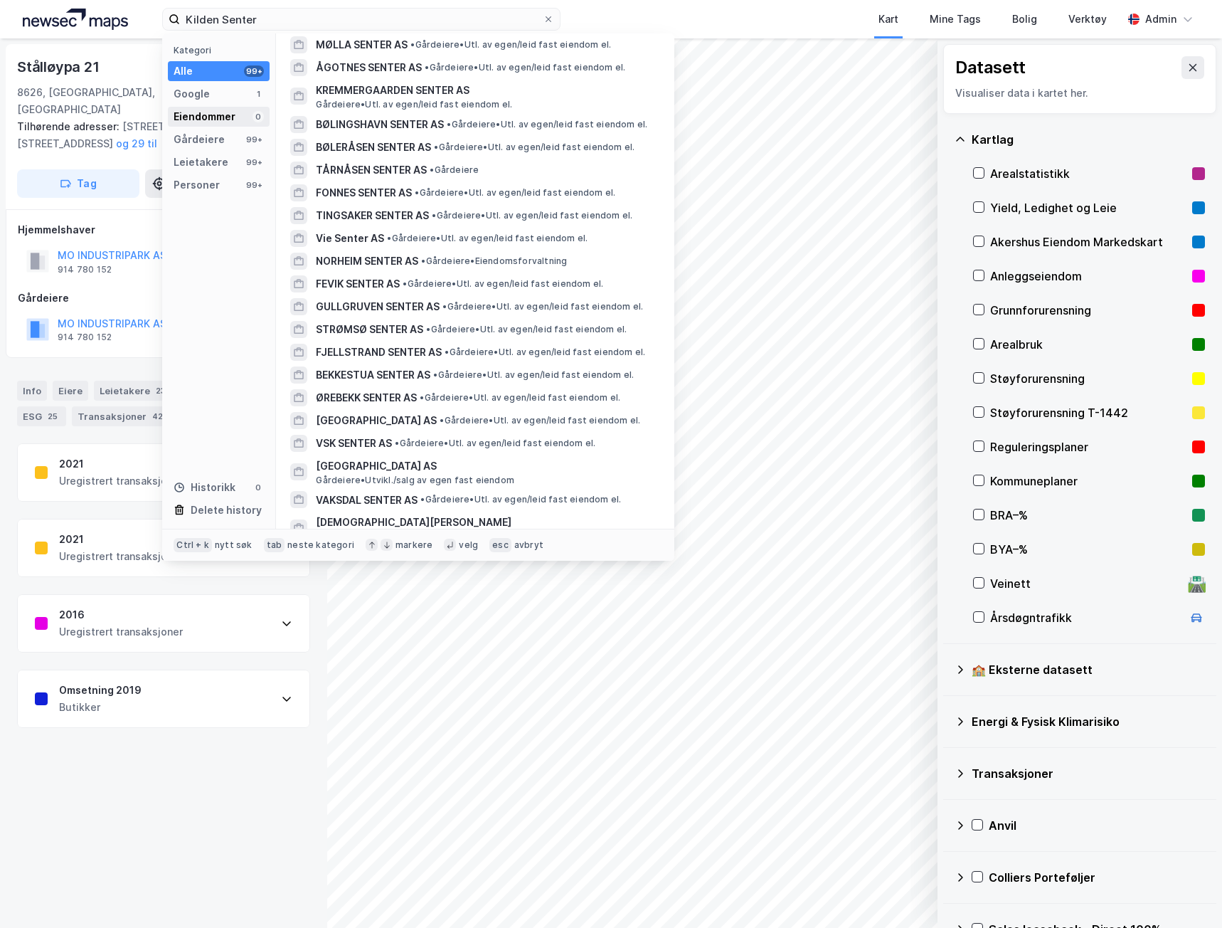
click at [203, 123] on div "Eiendommer" at bounding box center [205, 116] width 62 height 17
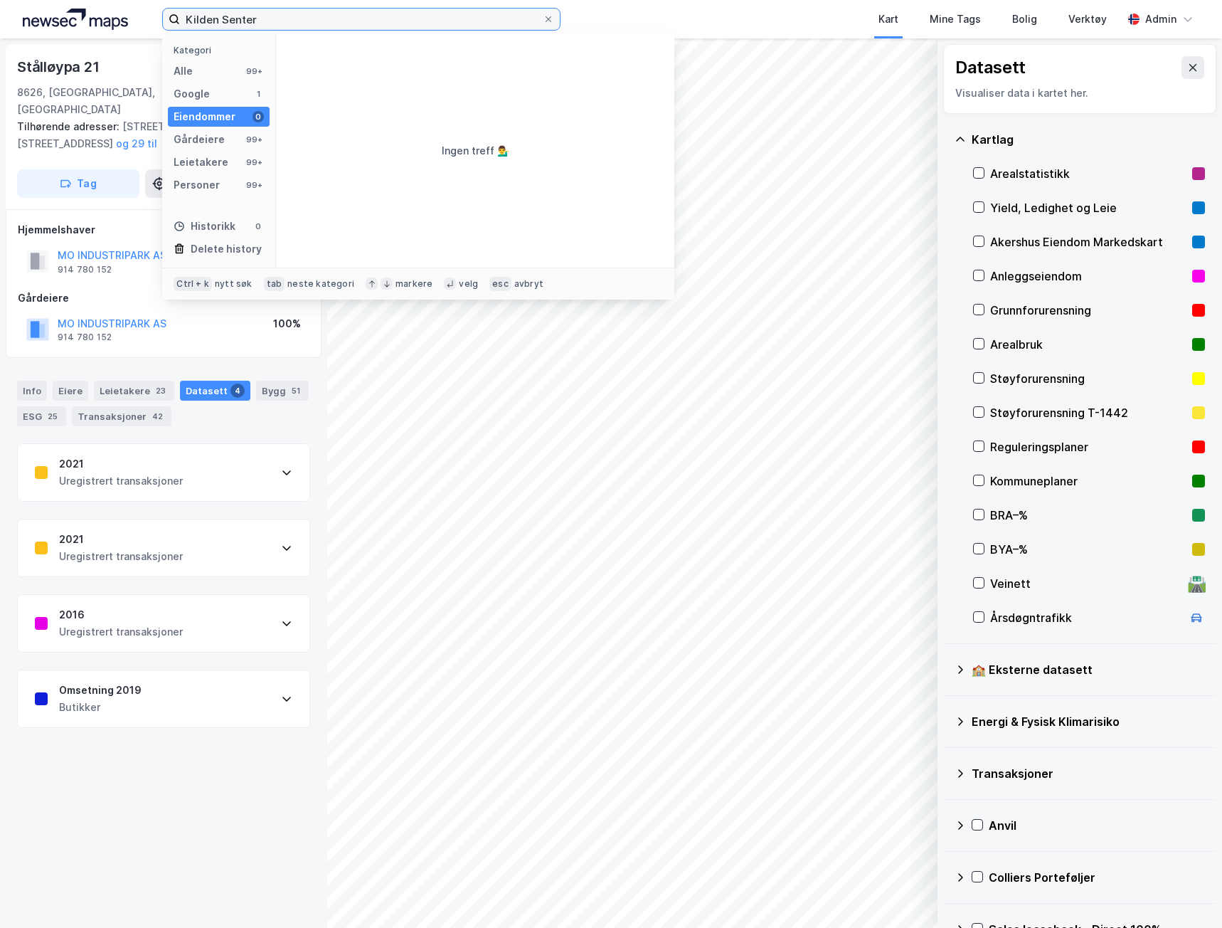
drag, startPoint x: 305, startPoint y: 19, endPoint x: 72, endPoint y: 18, distance: 232.7
click at [72, 18] on div "Kilden Senter Kategori Alle 99+ Google 1 Eiendommer 0 Gårdeiere 99+ Leietakere …" at bounding box center [611, 19] width 1222 height 38
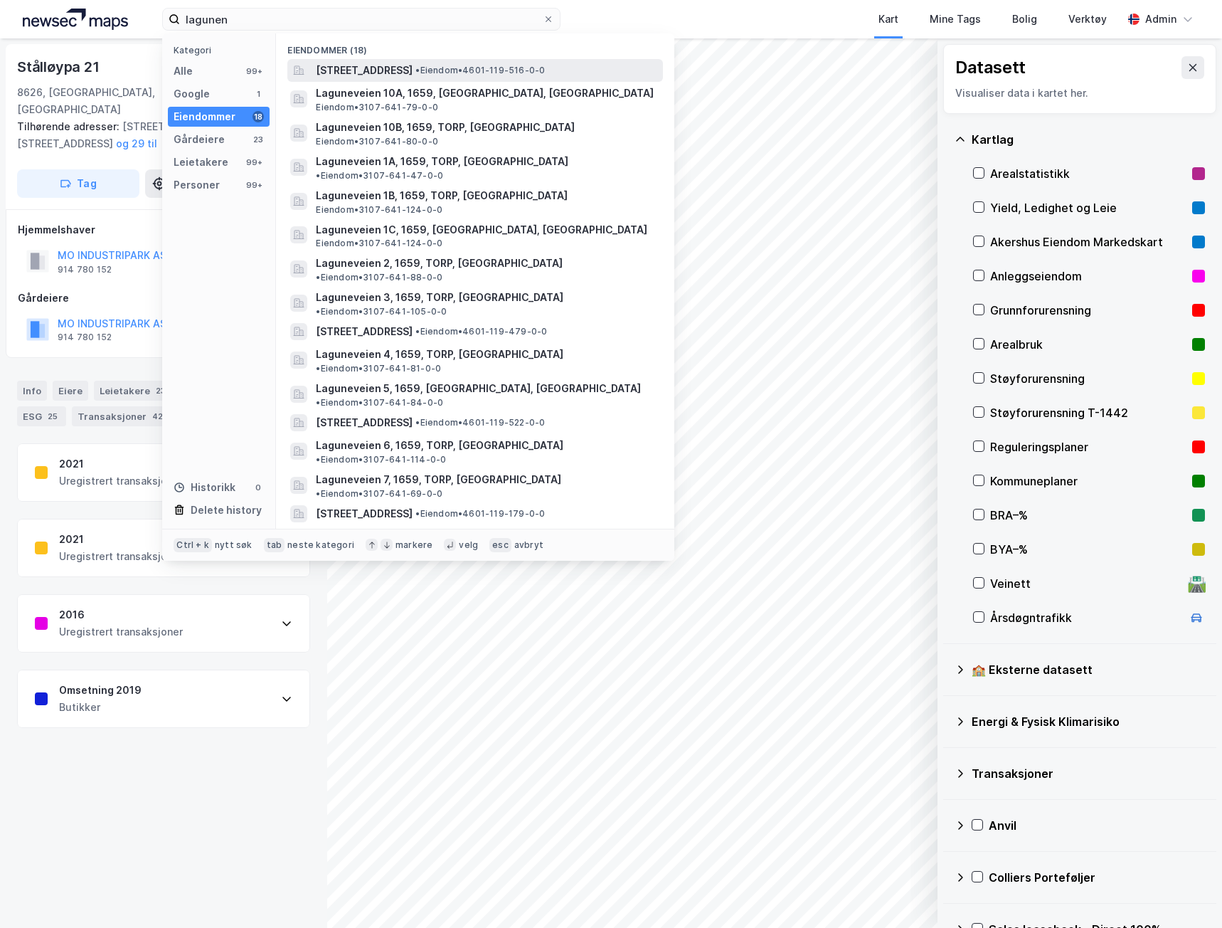
click at [413, 63] on span "[STREET_ADDRESS]" at bounding box center [364, 70] width 97 height 17
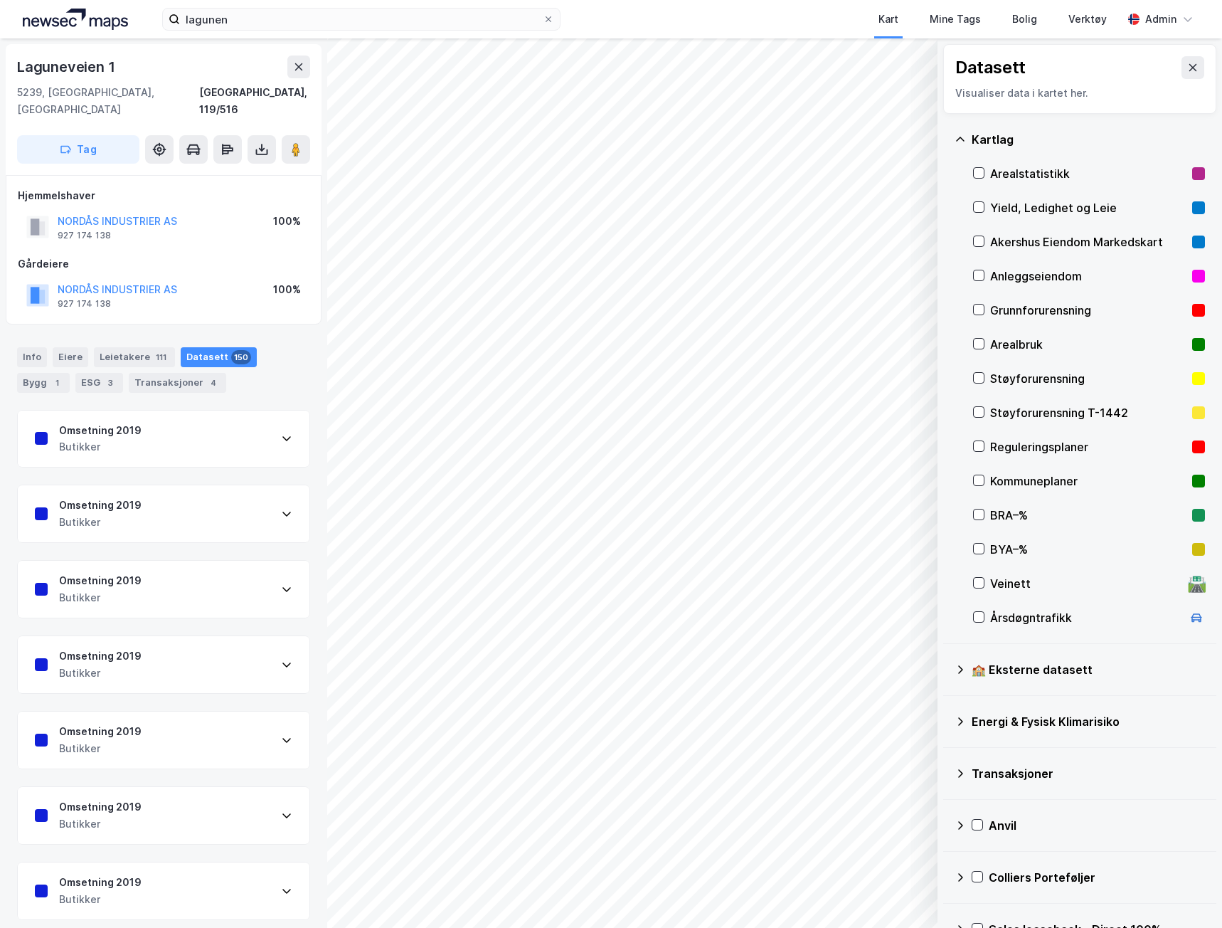
click at [324, 476] on div "© Mapbox © OpenStreetMap Improve this map © Maxar Datasett Visualiser data i ka…" at bounding box center [611, 482] width 1222 height 889
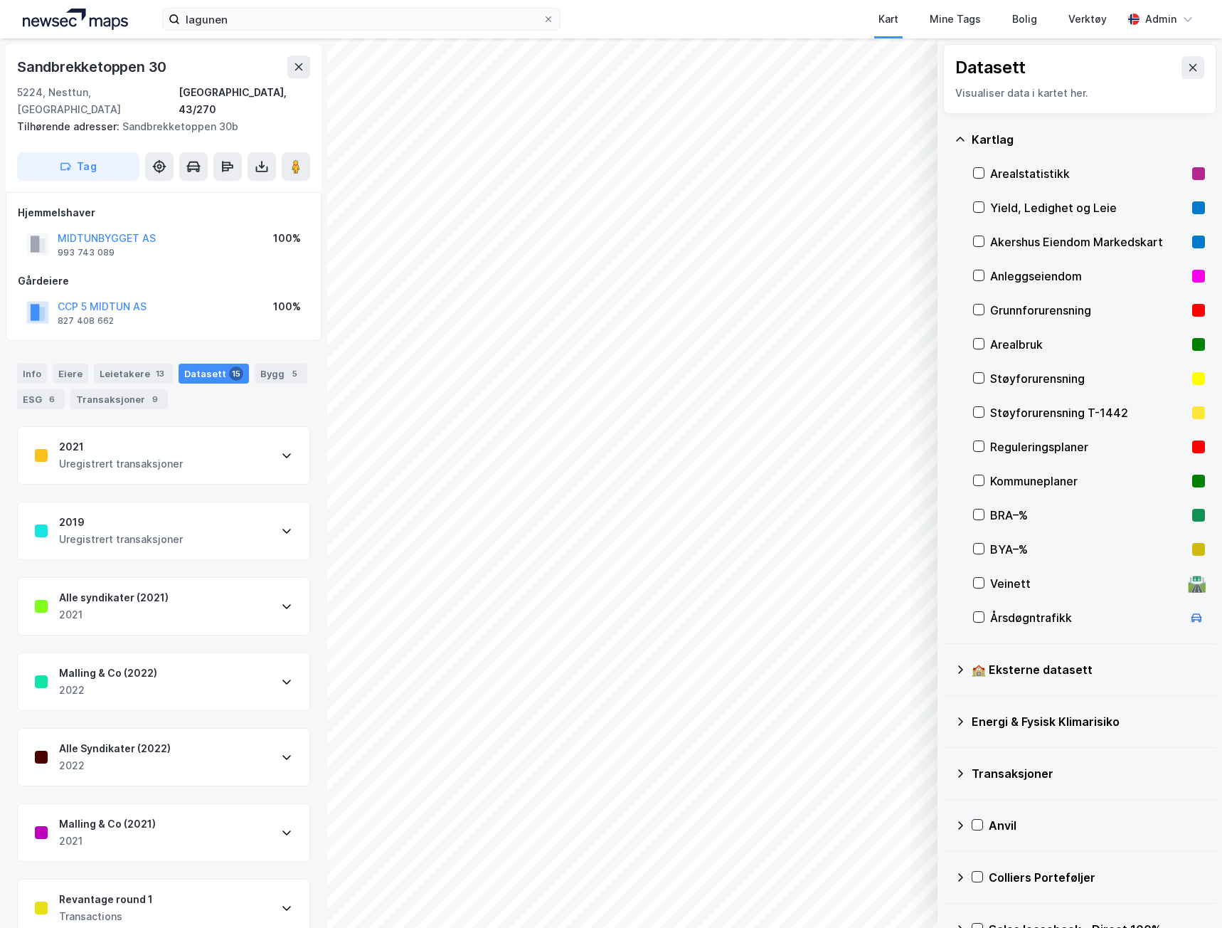
scroll to position [1, 0]
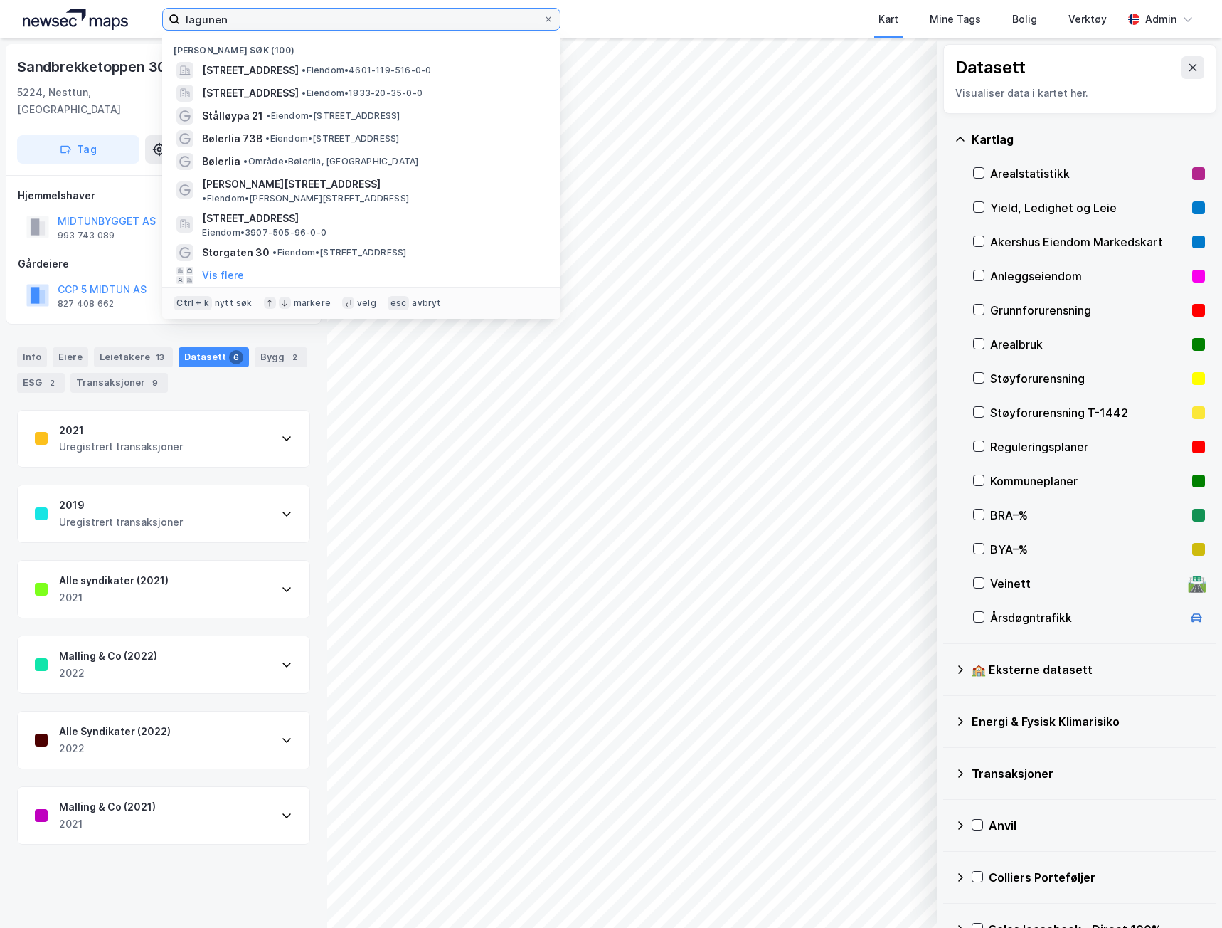
drag, startPoint x: 227, startPoint y: 21, endPoint x: 85, endPoint y: 5, distance: 143.2
click at [85, 5] on div "lagunen Nylige søk (100) [STREET_ADDRESS] • Eiendom • 4601-119-516-0-0 Stålløyp…" at bounding box center [611, 19] width 1222 height 38
paste input "[STREET_ADDRESS]"
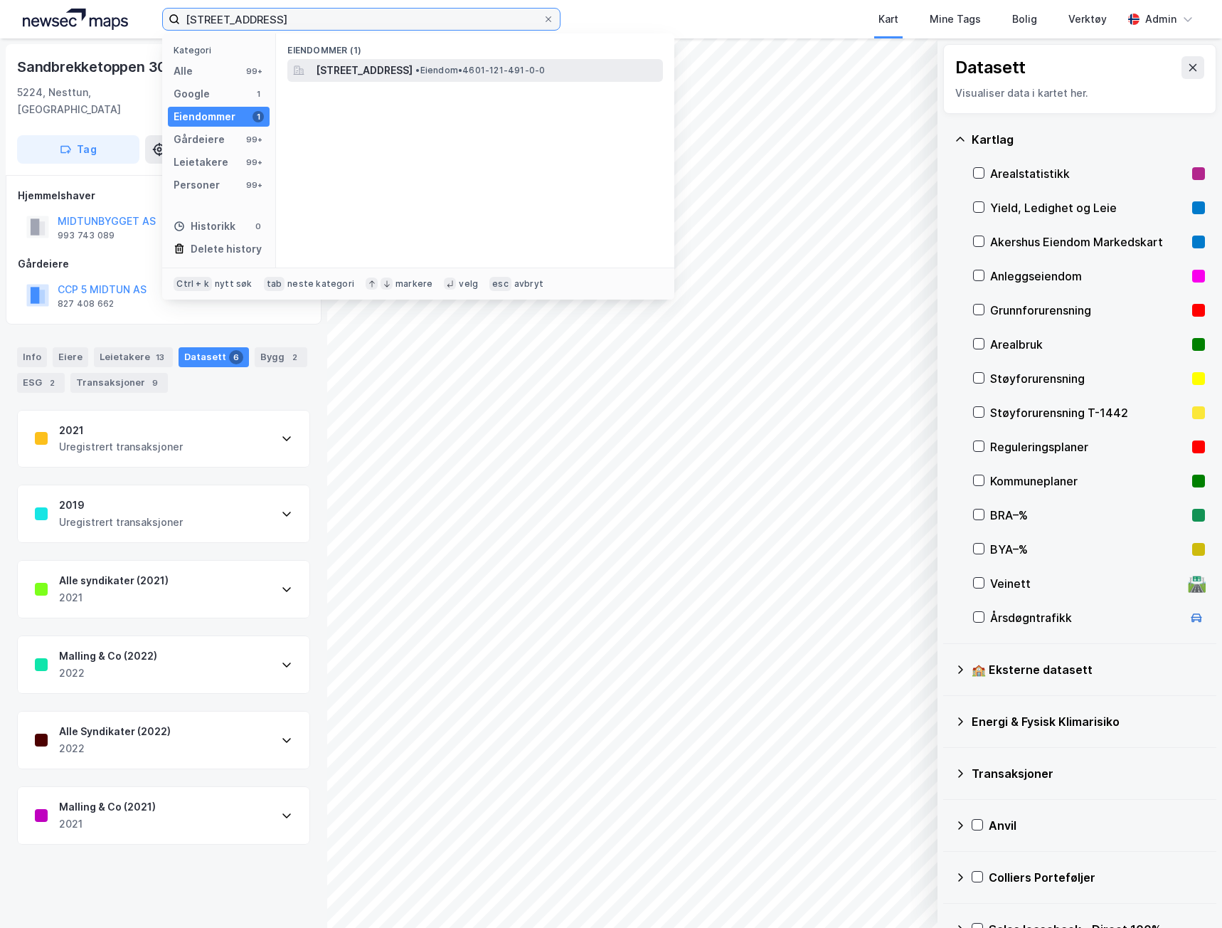
type input "[STREET_ADDRESS]"
click at [413, 69] on span "[STREET_ADDRESS]" at bounding box center [364, 70] width 97 height 17
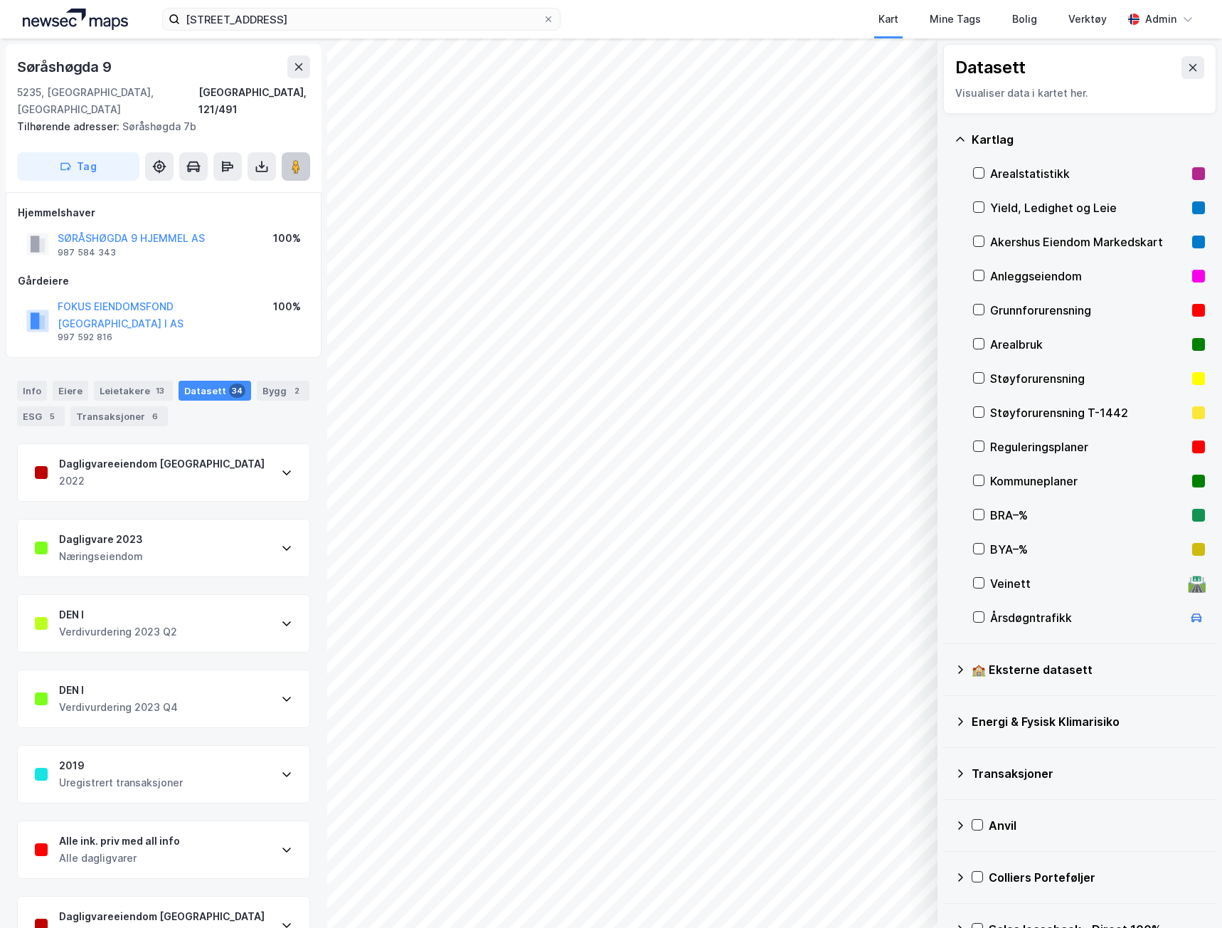
click at [298, 159] on image at bounding box center [296, 166] width 9 height 14
drag, startPoint x: 125, startPoint y: 59, endPoint x: 13, endPoint y: 56, distance: 112.5
click at [13, 56] on div "[STREET_ADDRESS] Tilhørende adresser: [STREET_ADDRESS] Tag" at bounding box center [164, 118] width 316 height 148
copy div "Søråshøgda 9"
click at [37, 406] on div "ESG 5" at bounding box center [41, 416] width 48 height 20
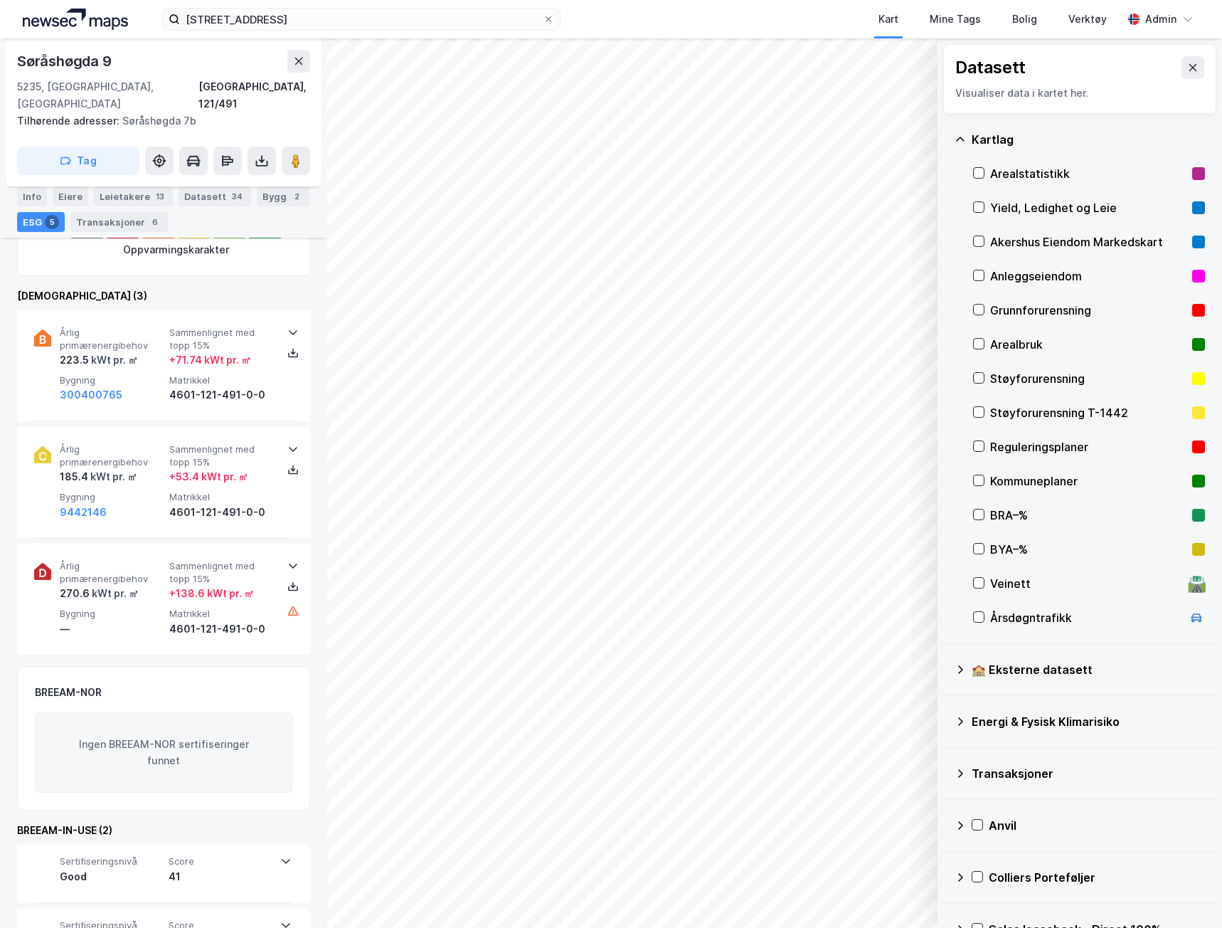
scroll to position [498, 0]
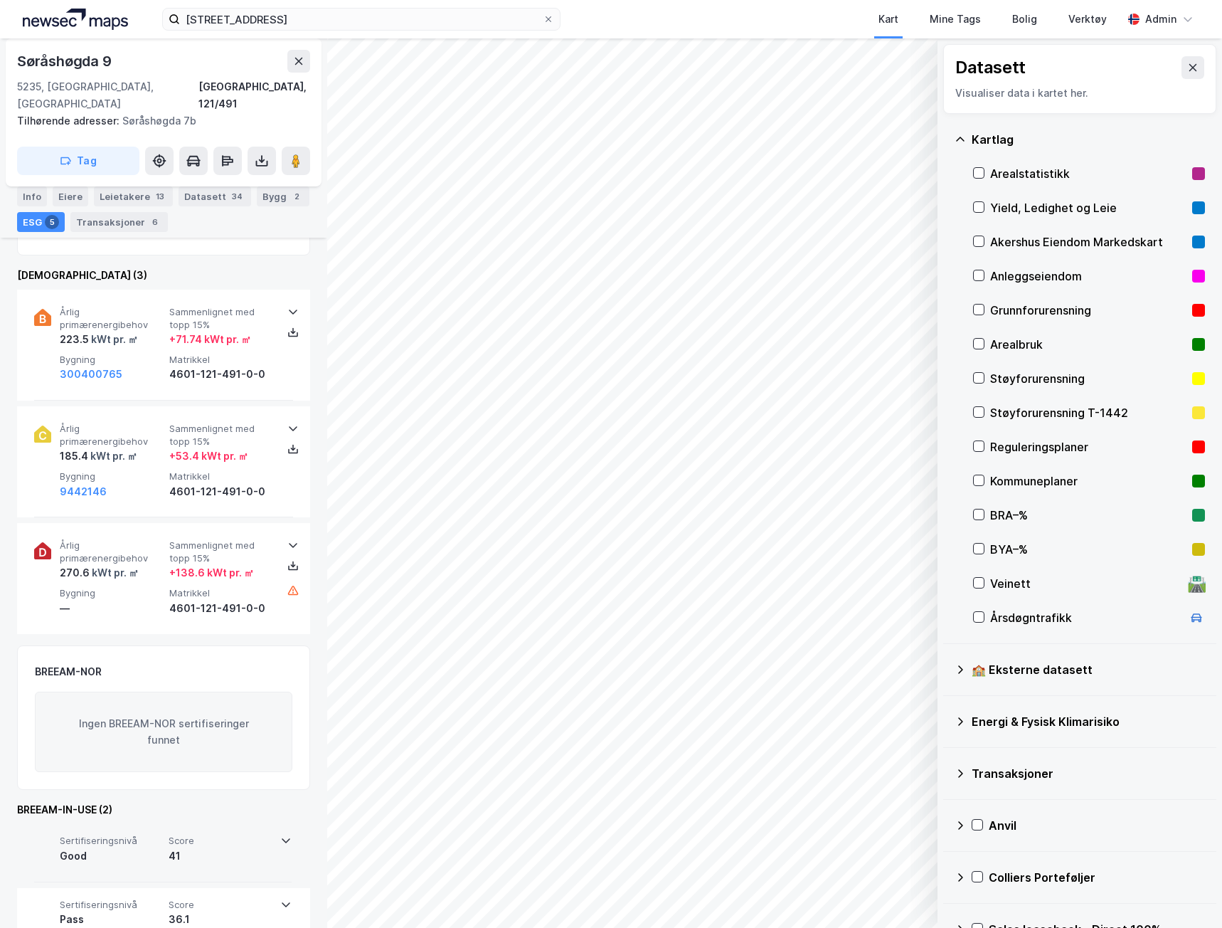
click at [231, 847] on div "41" at bounding box center [220, 855] width 103 height 17
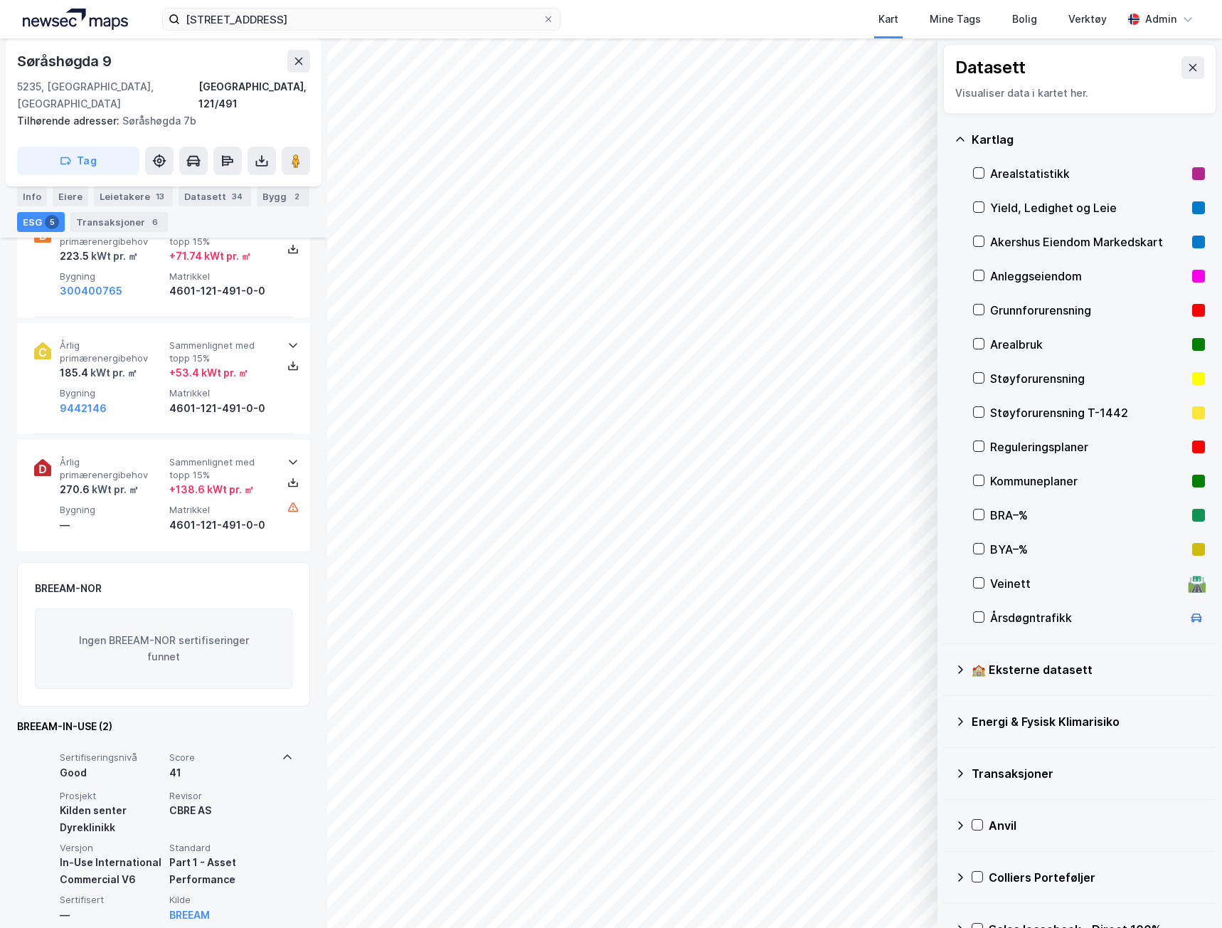
scroll to position [632, 0]
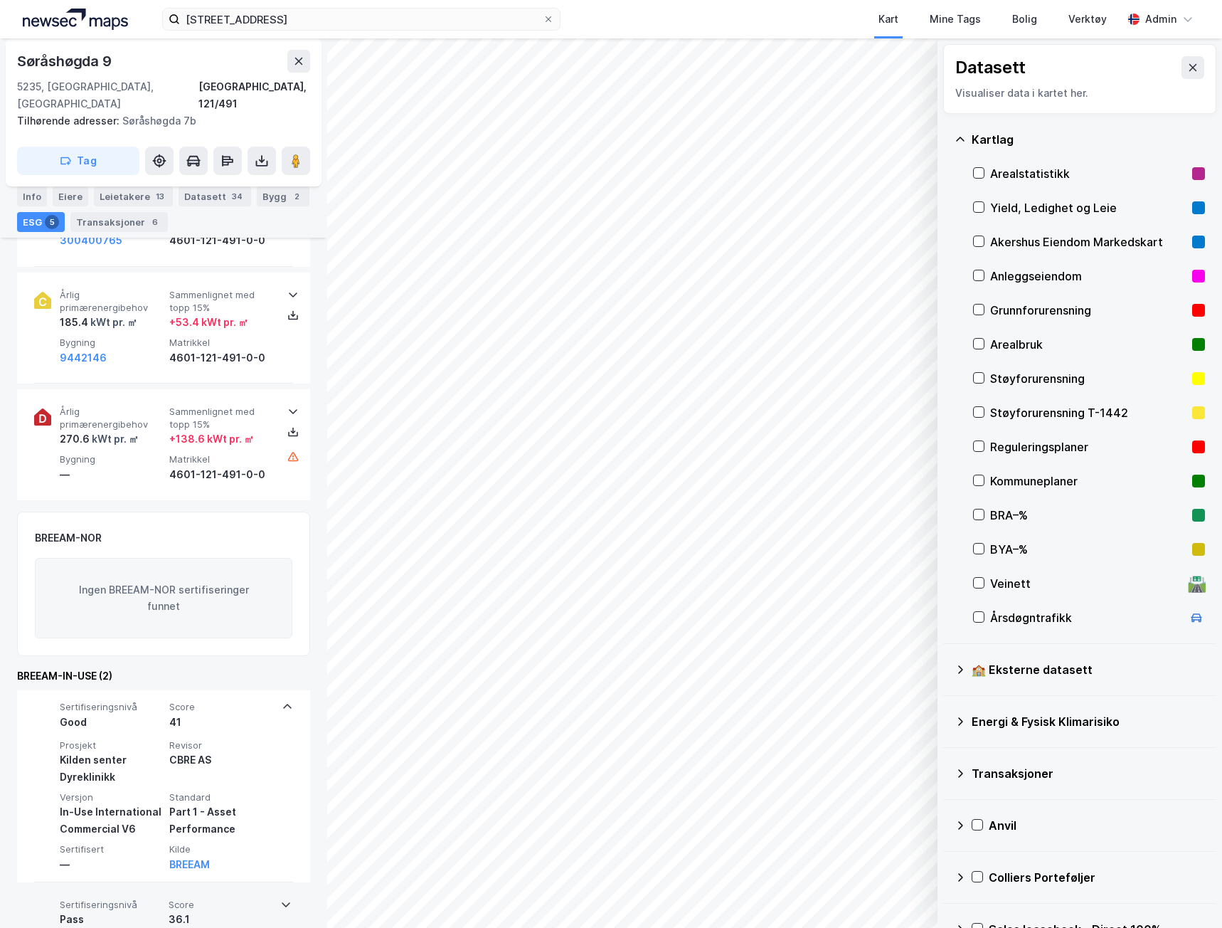
click at [216, 911] on div "36.1" at bounding box center [220, 919] width 103 height 17
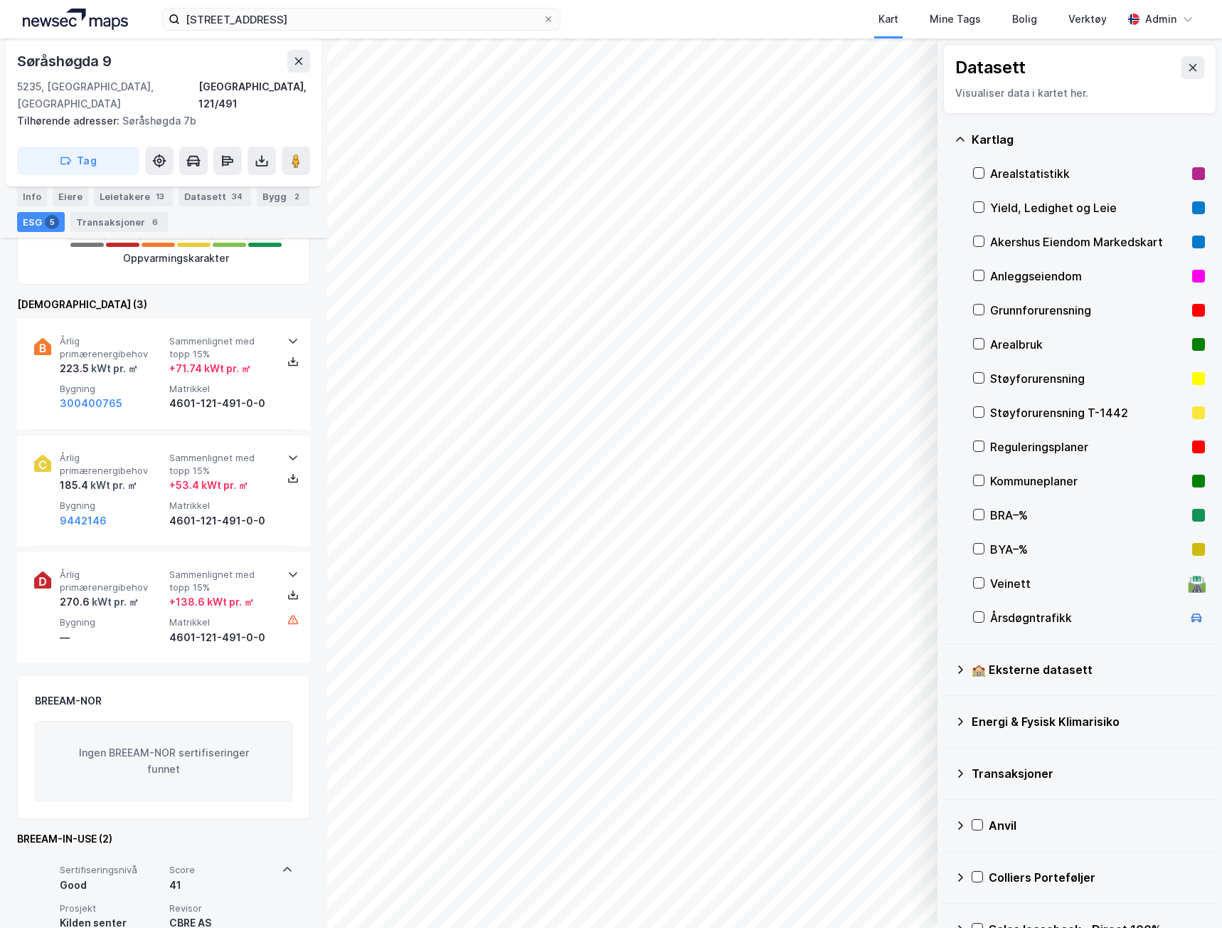
scroll to position [464, 0]
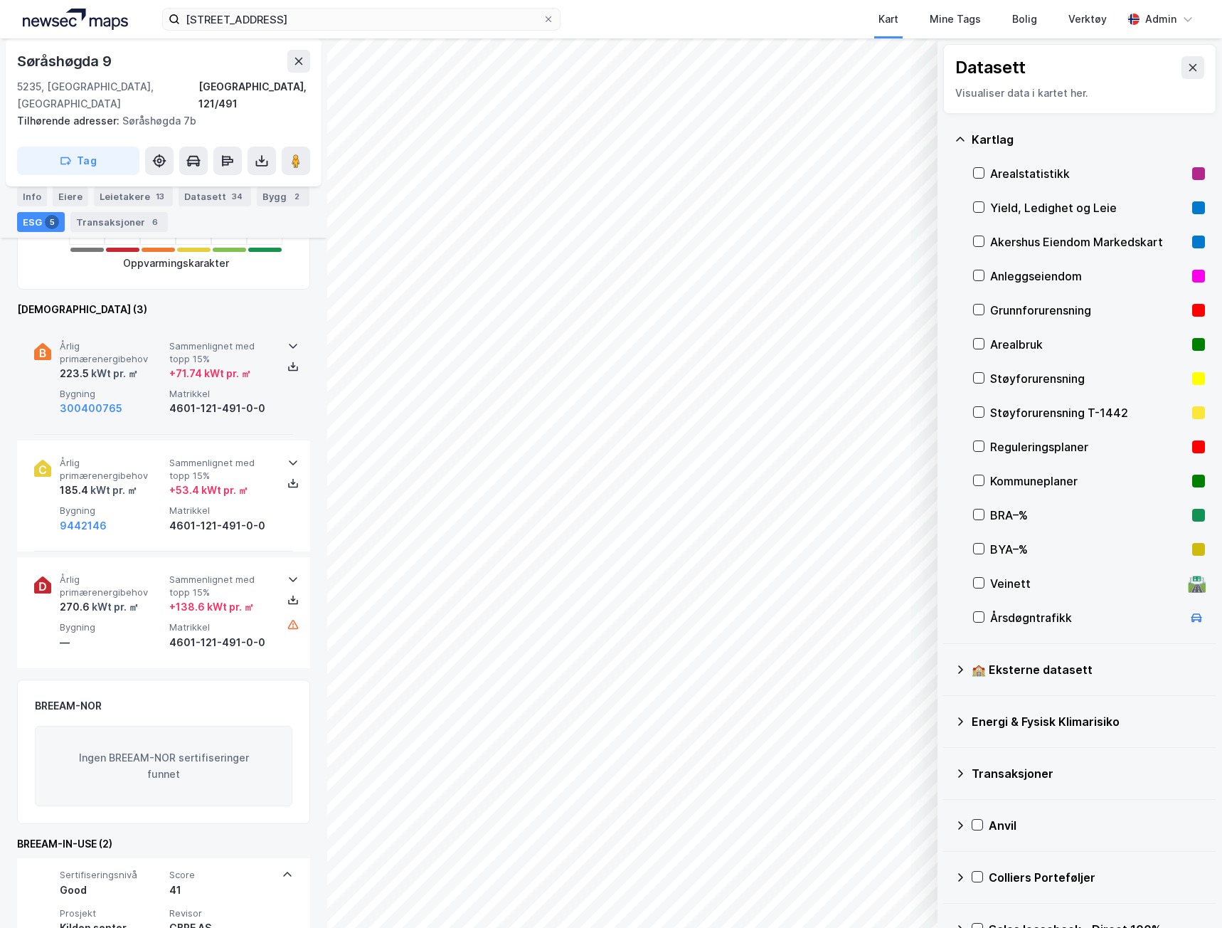
click at [264, 400] on div "4601-121-491-0-0" at bounding box center [221, 408] width 104 height 17
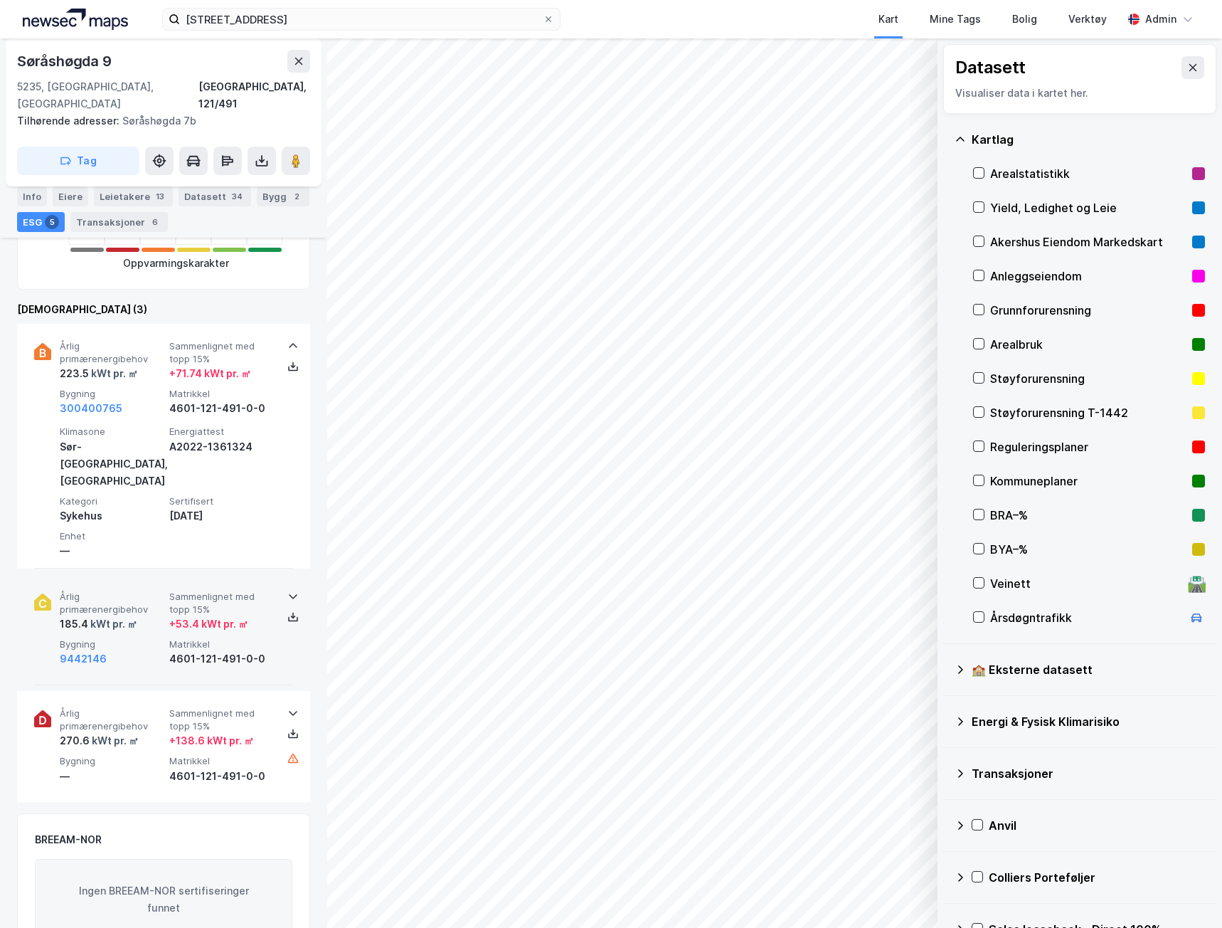
click at [245, 650] on div "4601-121-491-0-0" at bounding box center [221, 658] width 104 height 17
